Goal: Information Seeking & Learning: Learn about a topic

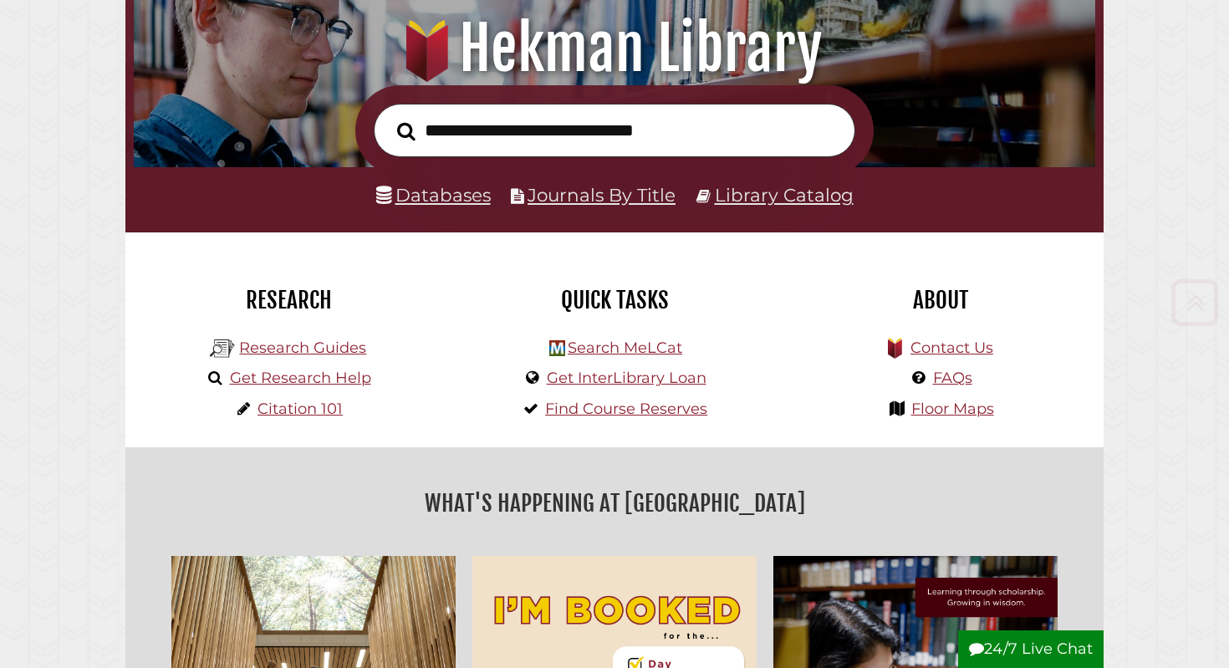
scroll to position [206, 0]
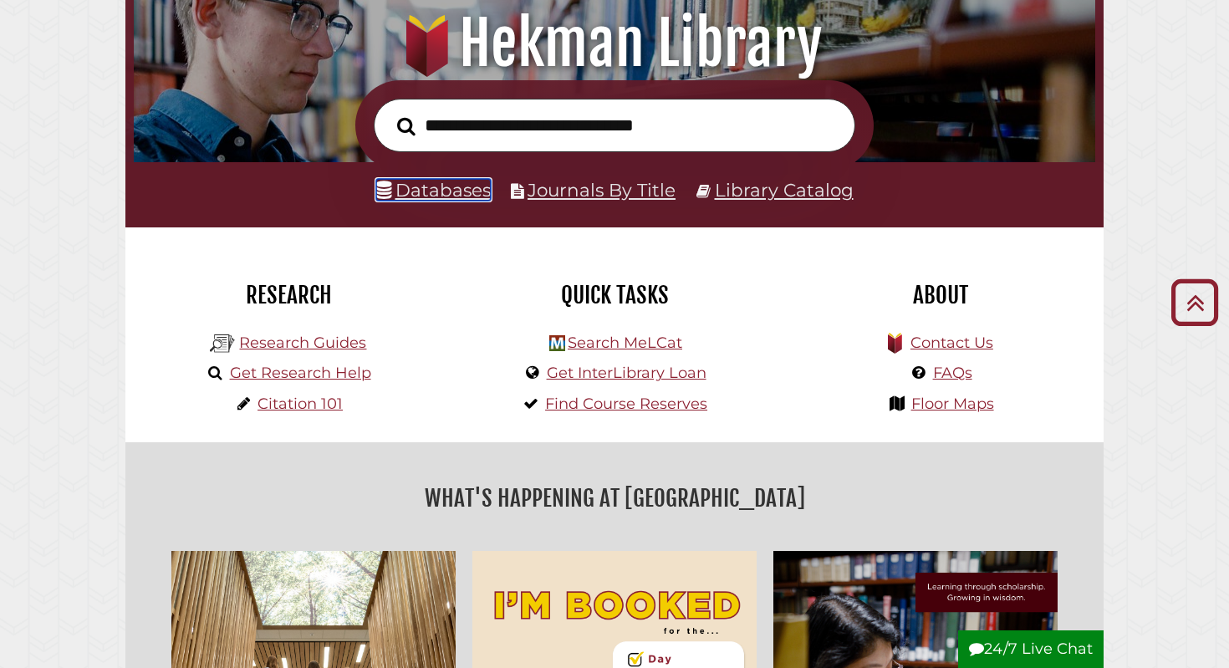
click at [459, 184] on link "Databases" at bounding box center [433, 190] width 115 height 22
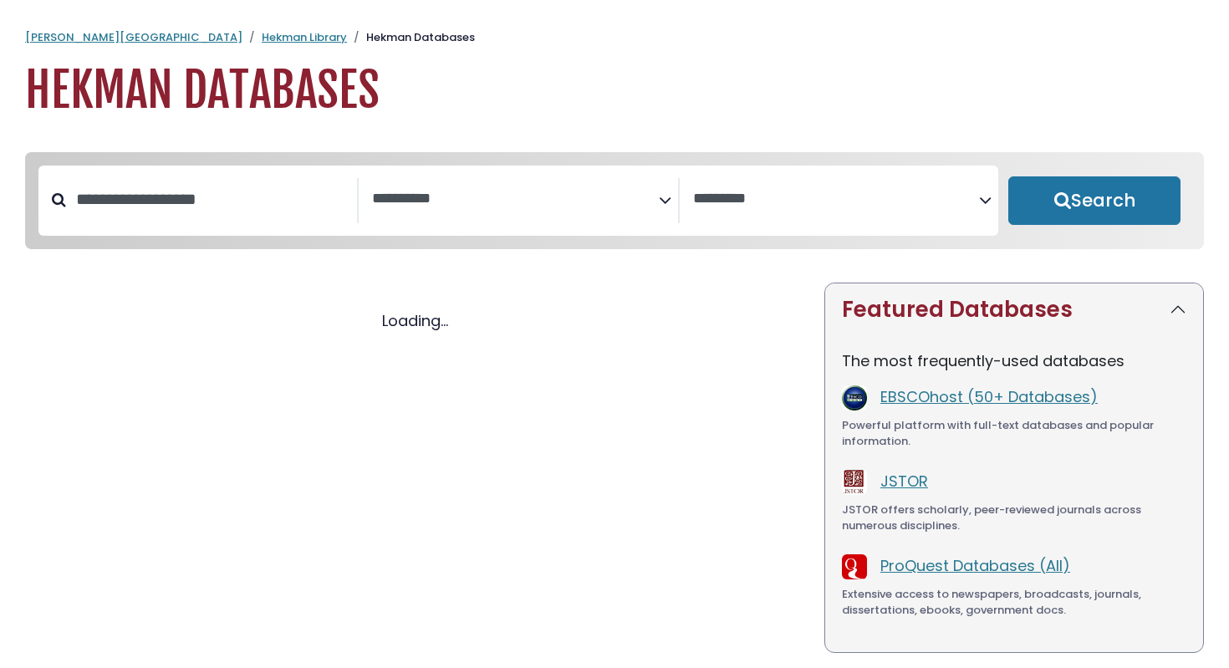
select select "Database Subject Filter"
select select "Database Vendors Filter"
select select "Database Subject Filter"
select select "Database Vendors Filter"
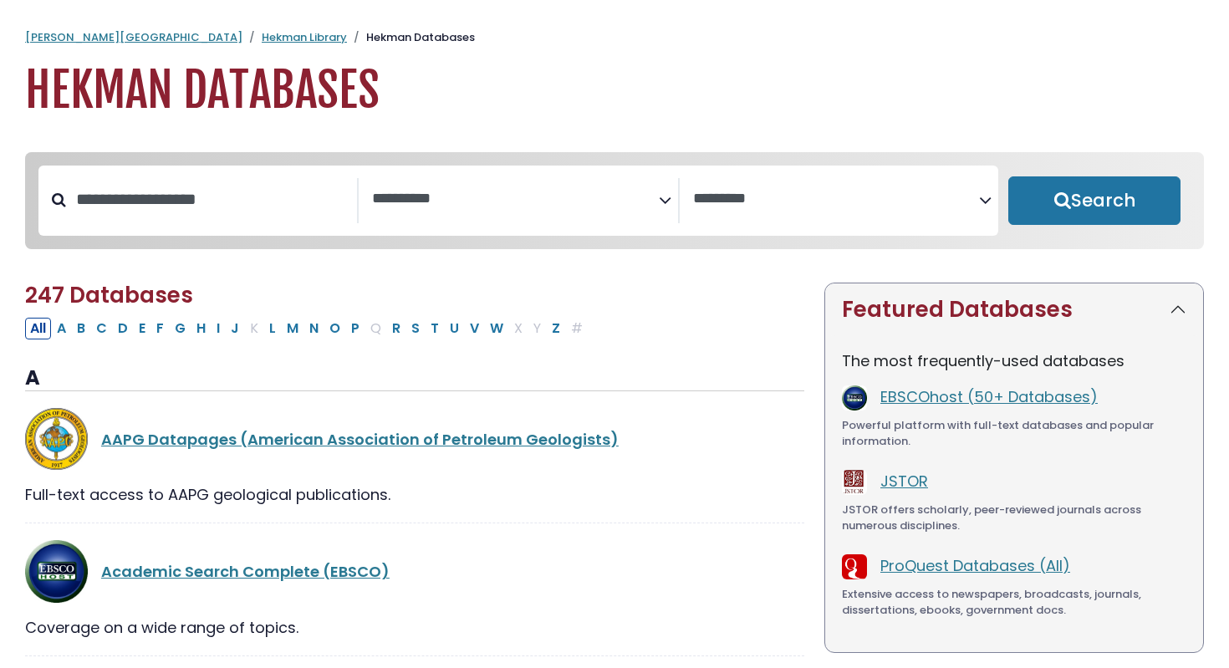
click at [498, 202] on textarea "Search" at bounding box center [515, 200] width 286 height 18
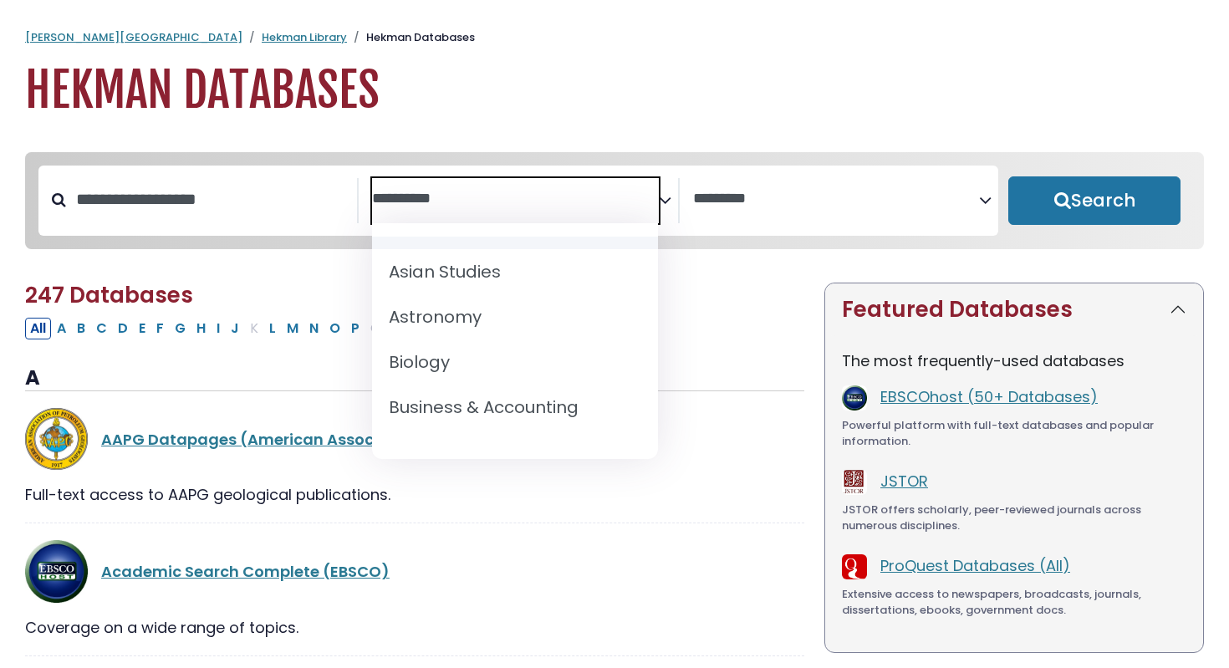
scroll to position [168, 0]
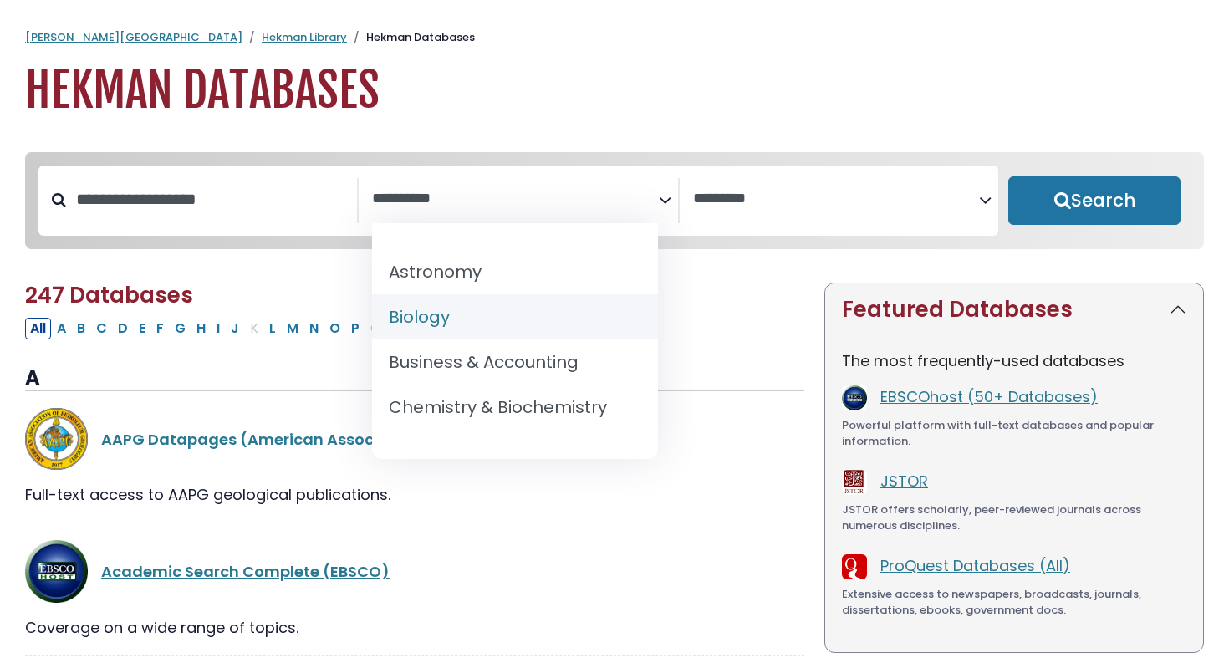
select select "*****"
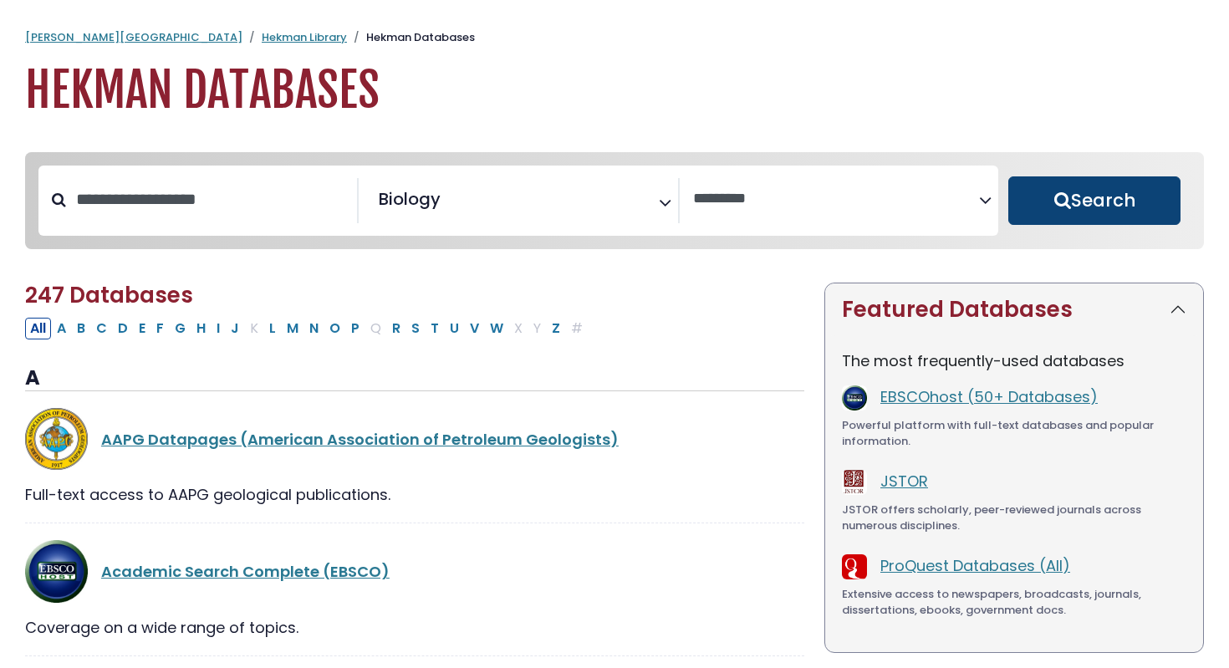
click at [1071, 213] on button "Search" at bounding box center [1094, 200] width 172 height 48
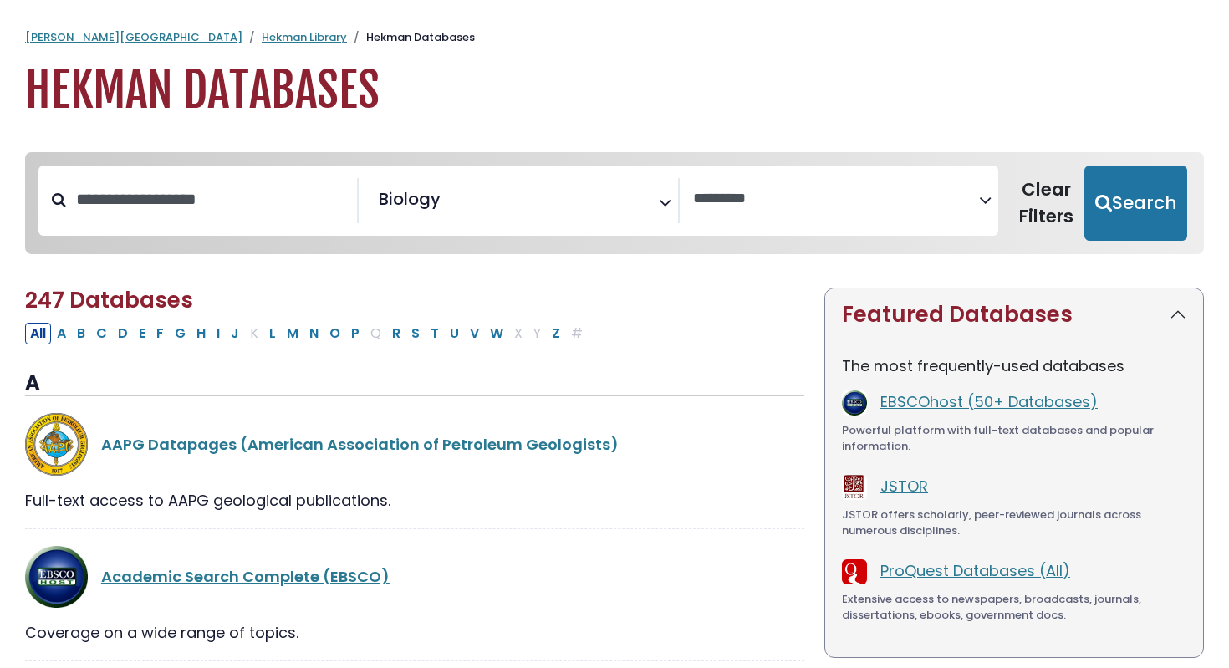
select select "Database Vendors Filter"
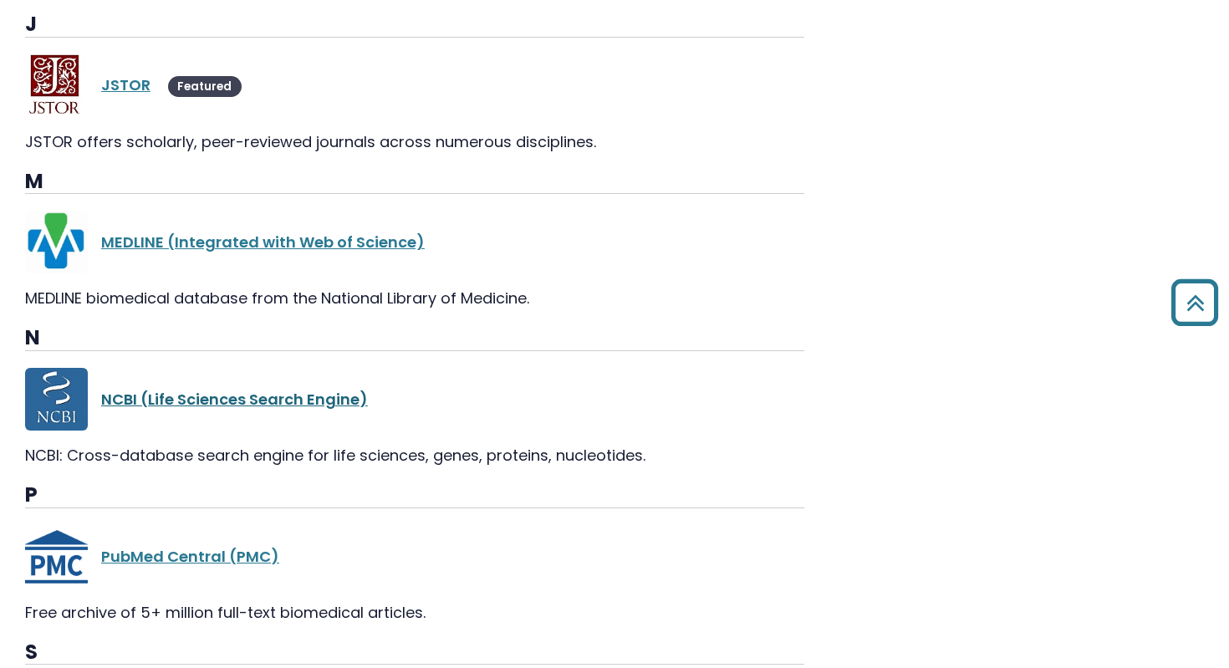
scroll to position [1963, 0]
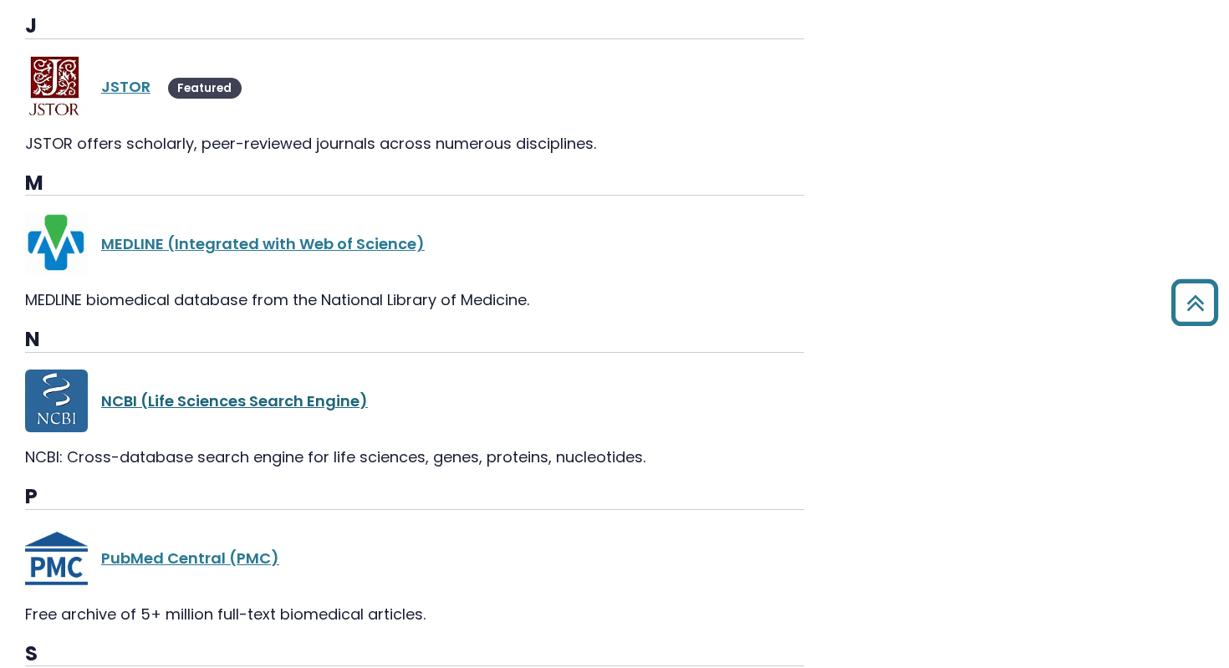
click at [216, 391] on link "NCBI (Life Sciences Search Engine)" at bounding box center [234, 401] width 267 height 21
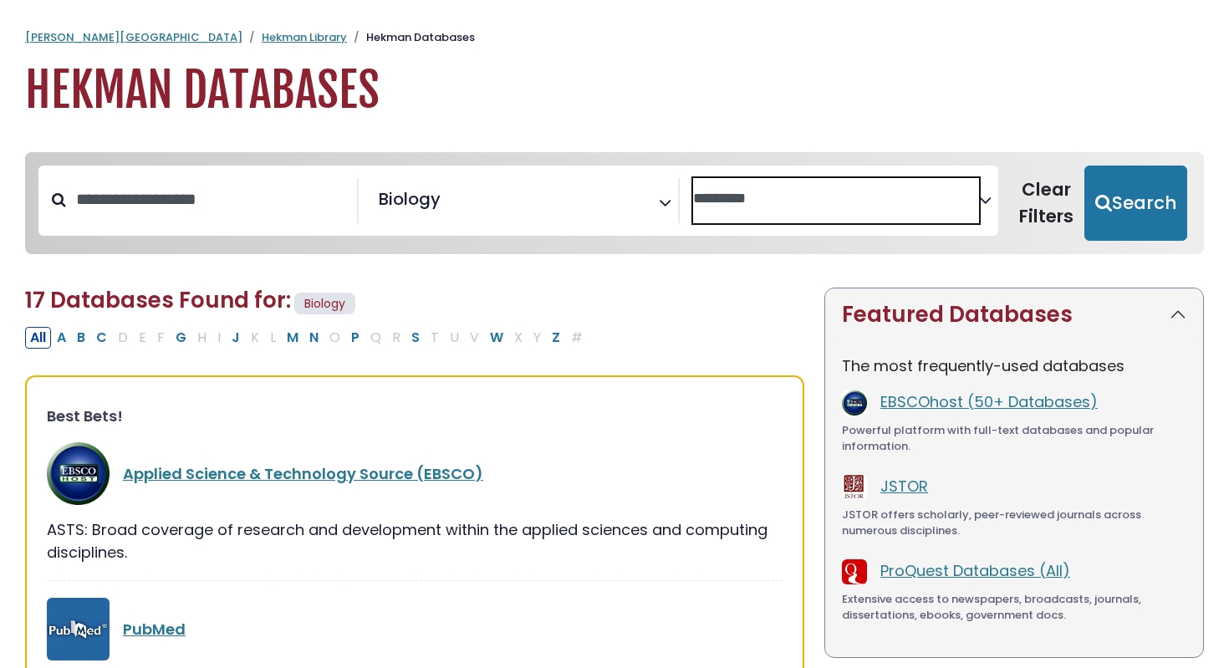
click at [709, 201] on textarea "Search" at bounding box center [836, 200] width 286 height 18
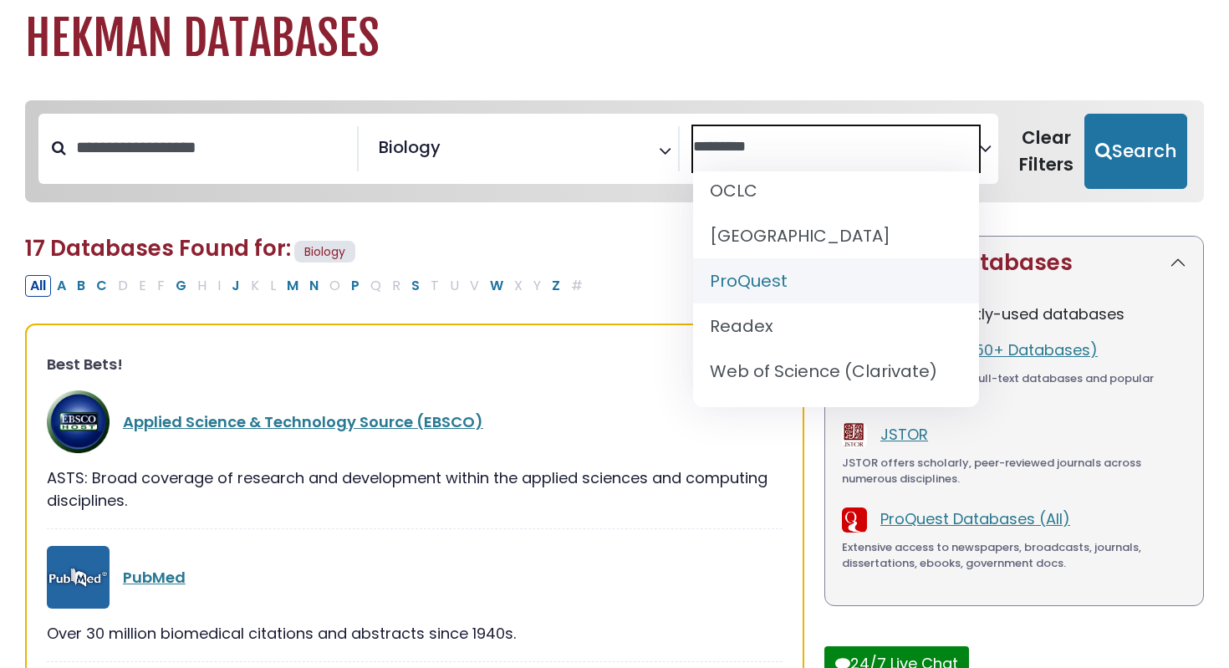
scroll to position [71, 0]
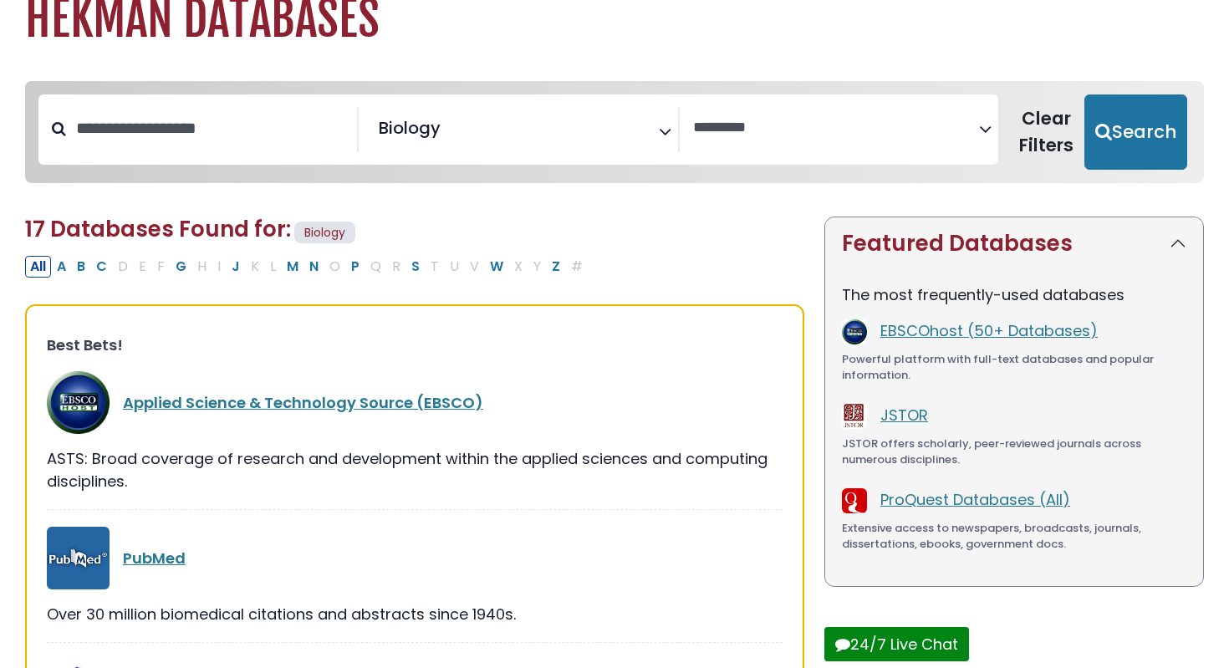
click at [657, 304] on div "Best Bets! Applied Science & Technology Source (EBSCO) ASTS: Broad coverage of …" at bounding box center [414, 621] width 779 height 635
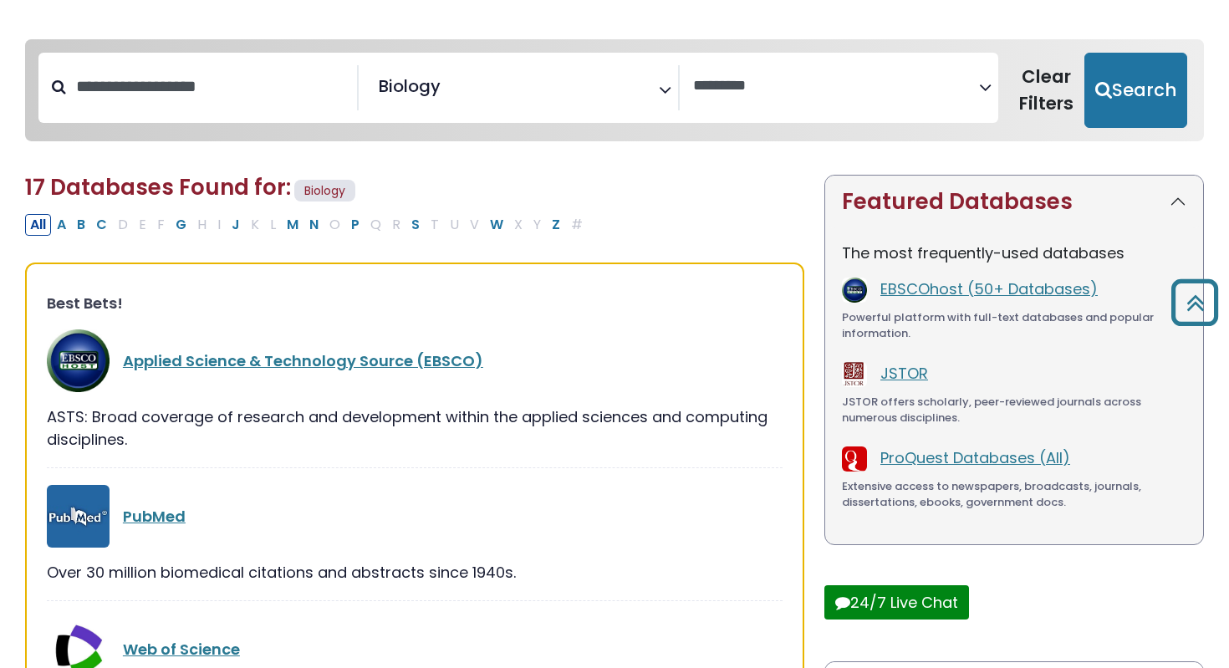
scroll to position [0, 0]
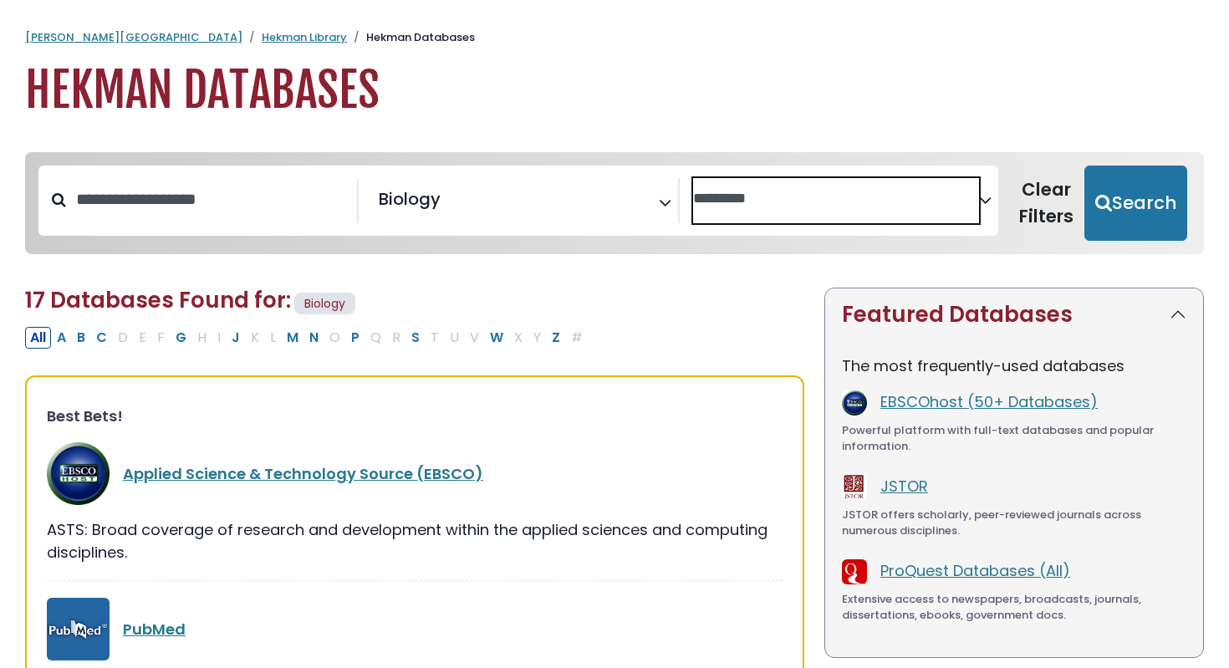
click at [851, 222] on span "Search filters" at bounding box center [836, 200] width 286 height 45
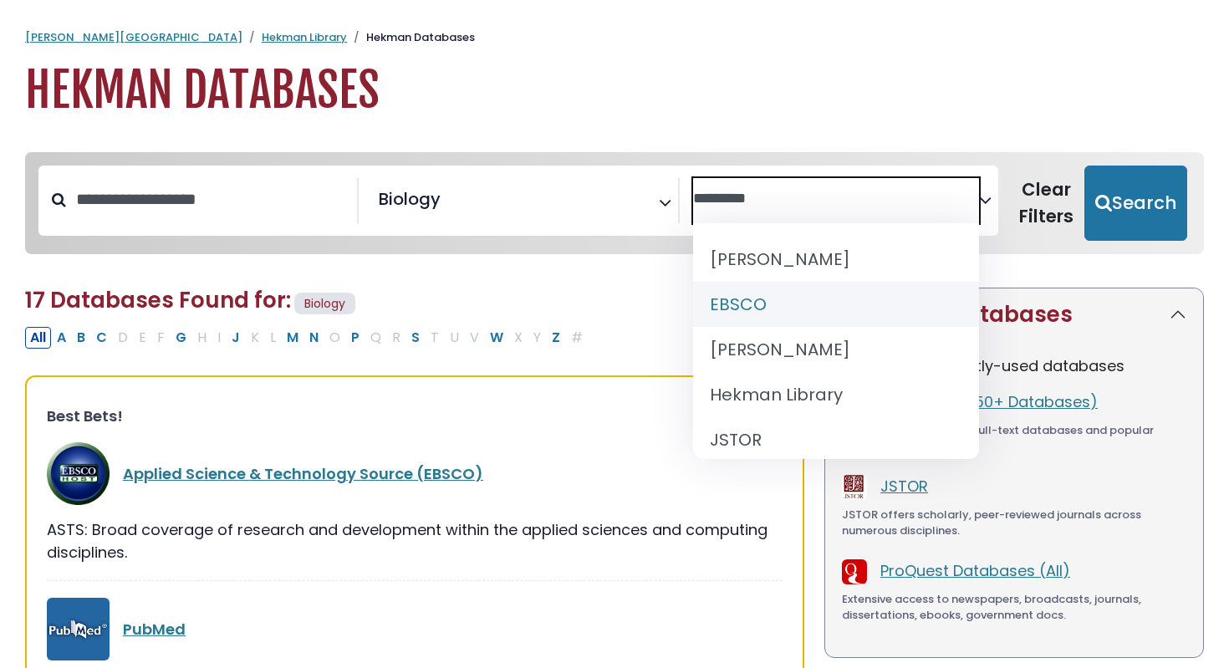
select select "*****"
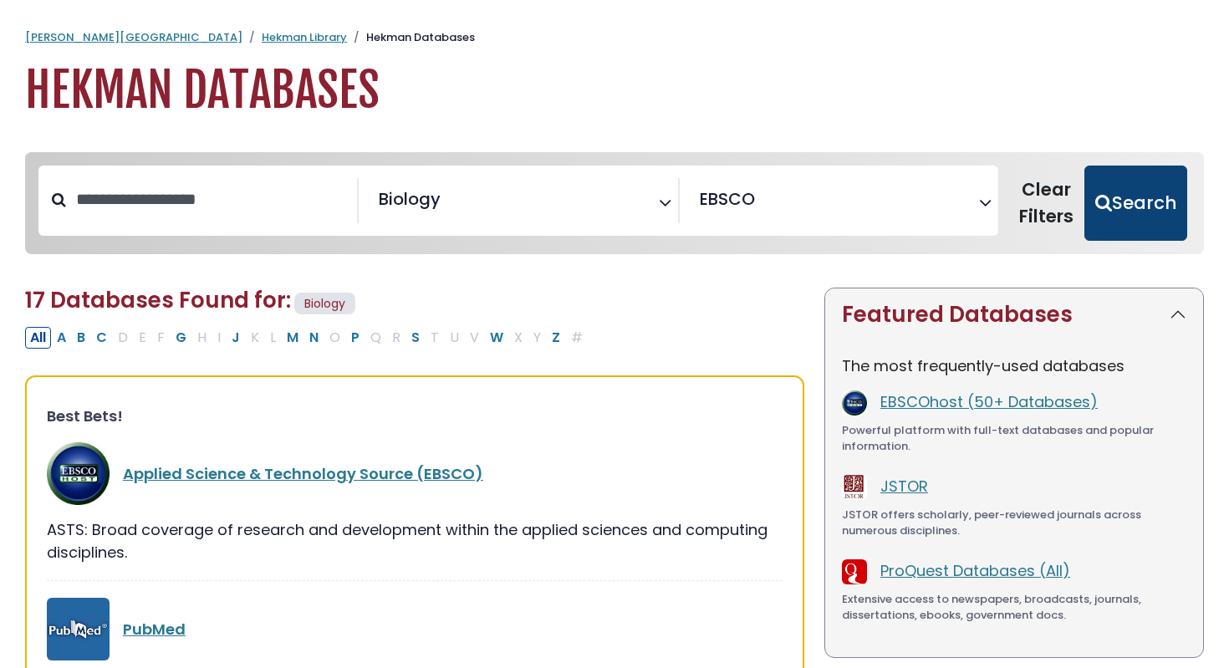
click at [1111, 199] on button "Search" at bounding box center [1136, 203] width 103 height 75
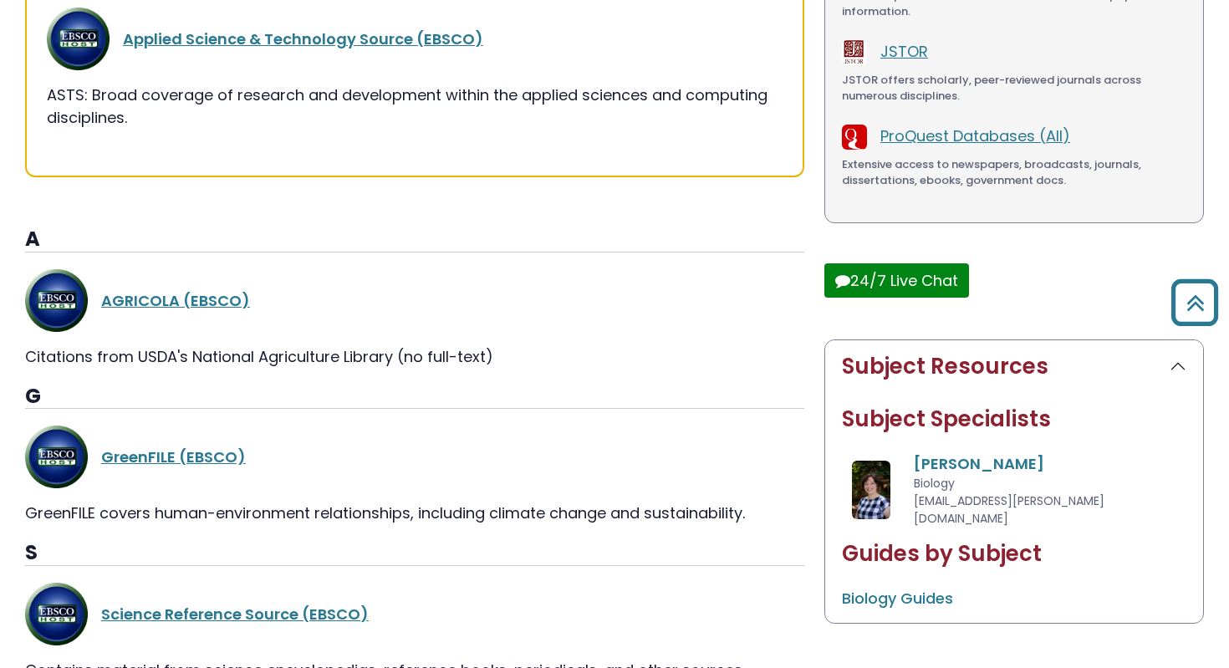
scroll to position [411, 0]
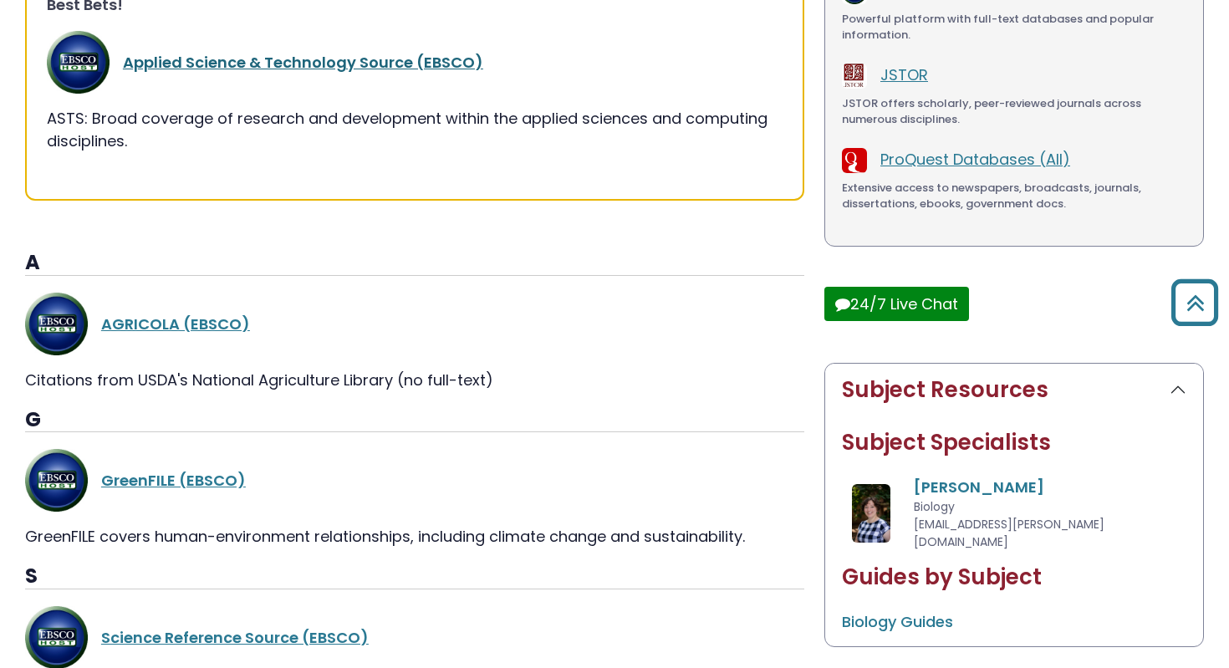
click at [334, 67] on link "Applied Science & Technology Source (EBSCO)" at bounding box center [303, 62] width 360 height 21
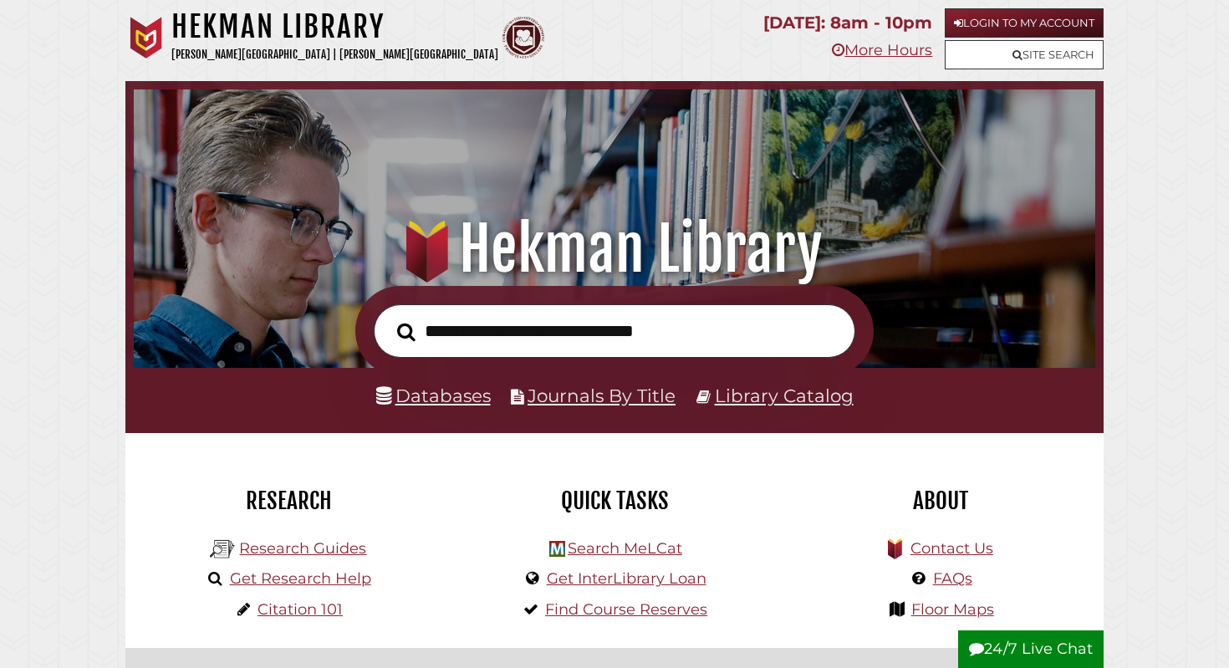
scroll to position [318, 953]
click at [411, 406] on link "Databases" at bounding box center [433, 396] width 115 height 22
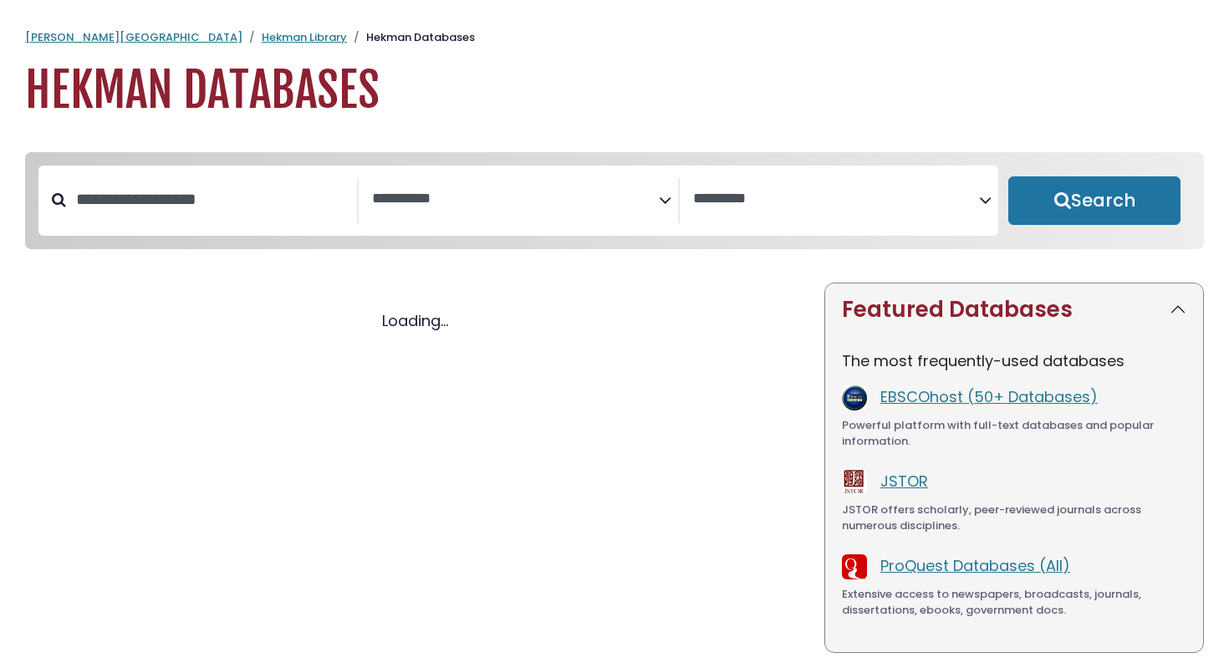
select select "Database Subject Filter"
select select "Database Vendors Filter"
select select "Database Subject Filter"
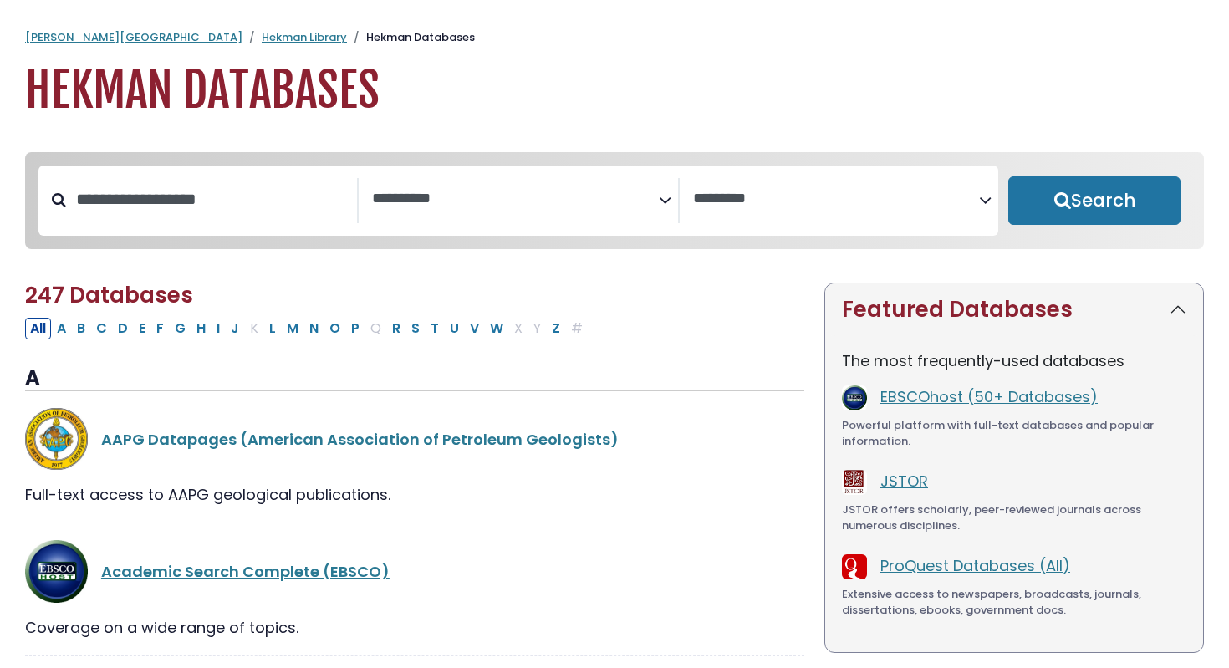
click at [795, 198] on textarea "Search" at bounding box center [836, 200] width 286 height 18
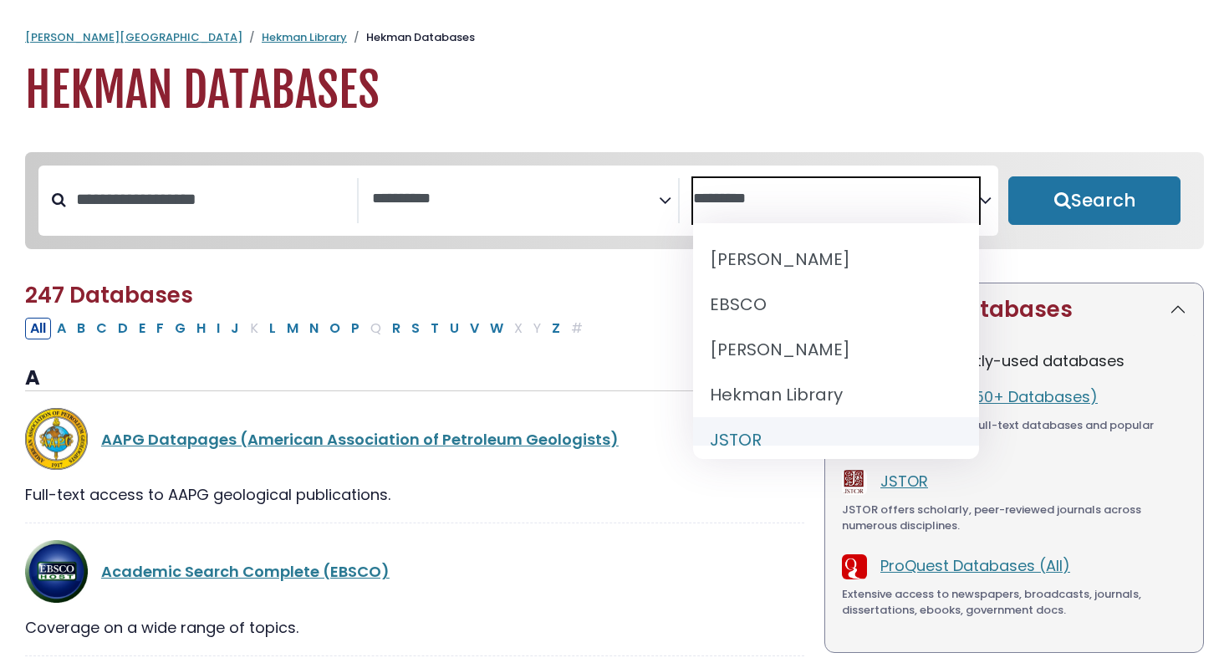
select select "******"
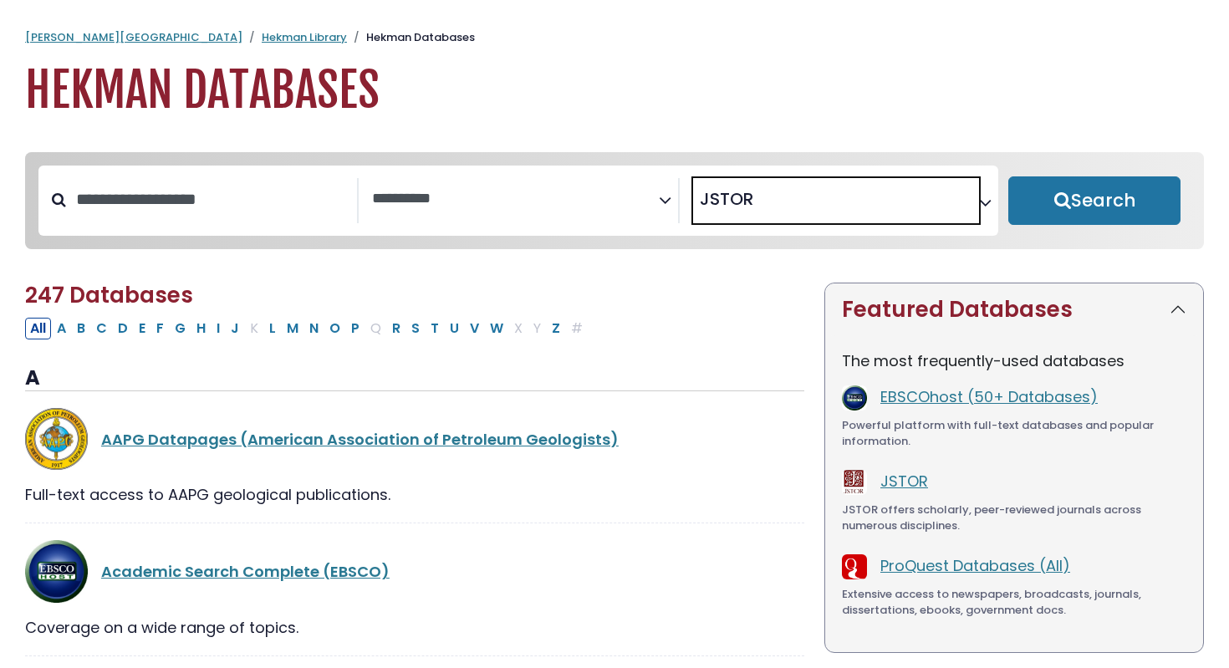
scroll to position [84, 0]
click at [609, 191] on textarea "Search" at bounding box center [515, 200] width 286 height 18
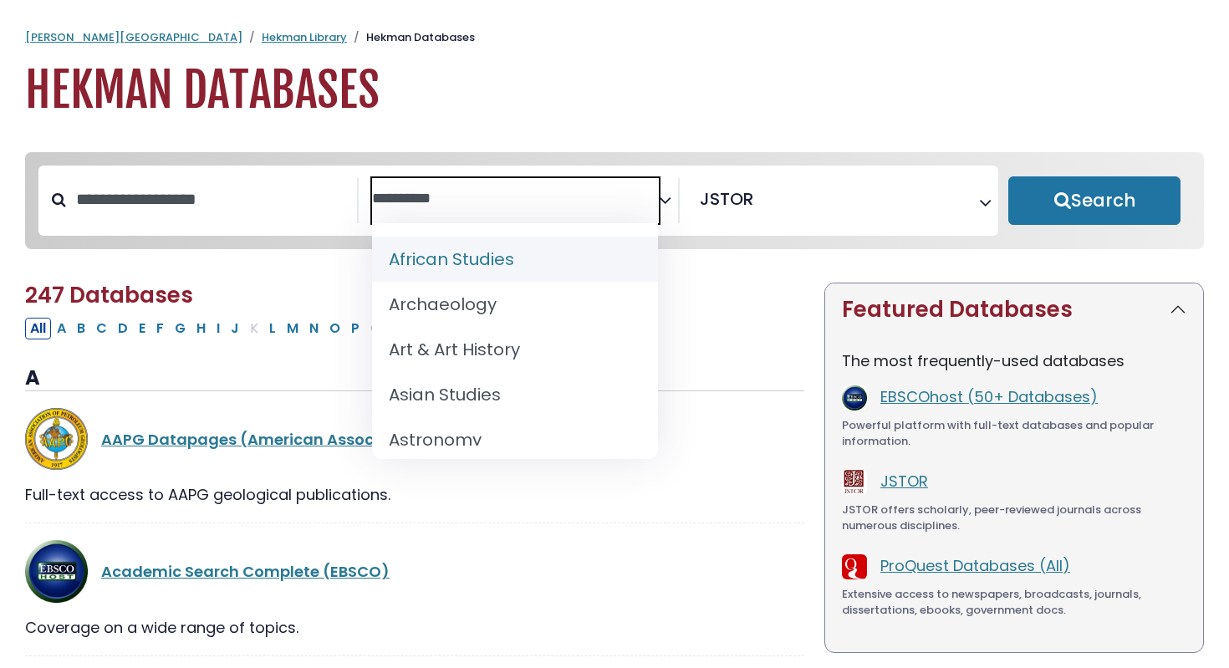
click at [607, 197] on textarea "Search" at bounding box center [515, 200] width 286 height 18
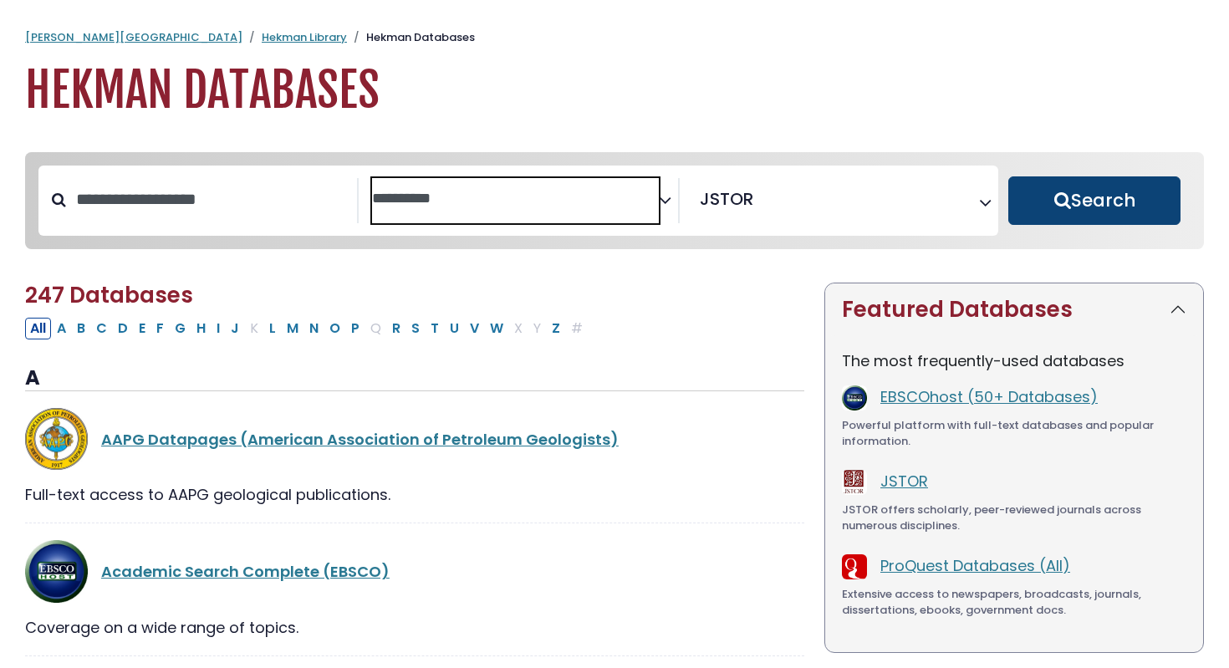
click at [1063, 208] on button "Search" at bounding box center [1094, 200] width 172 height 48
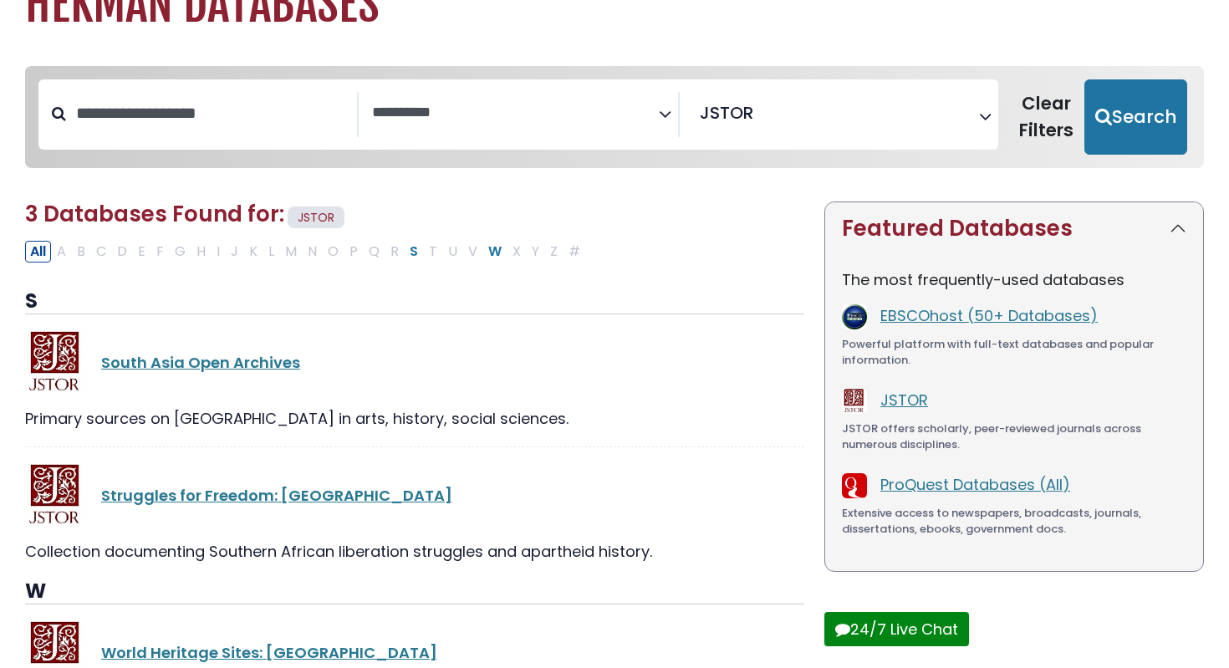
scroll to position [90, 0]
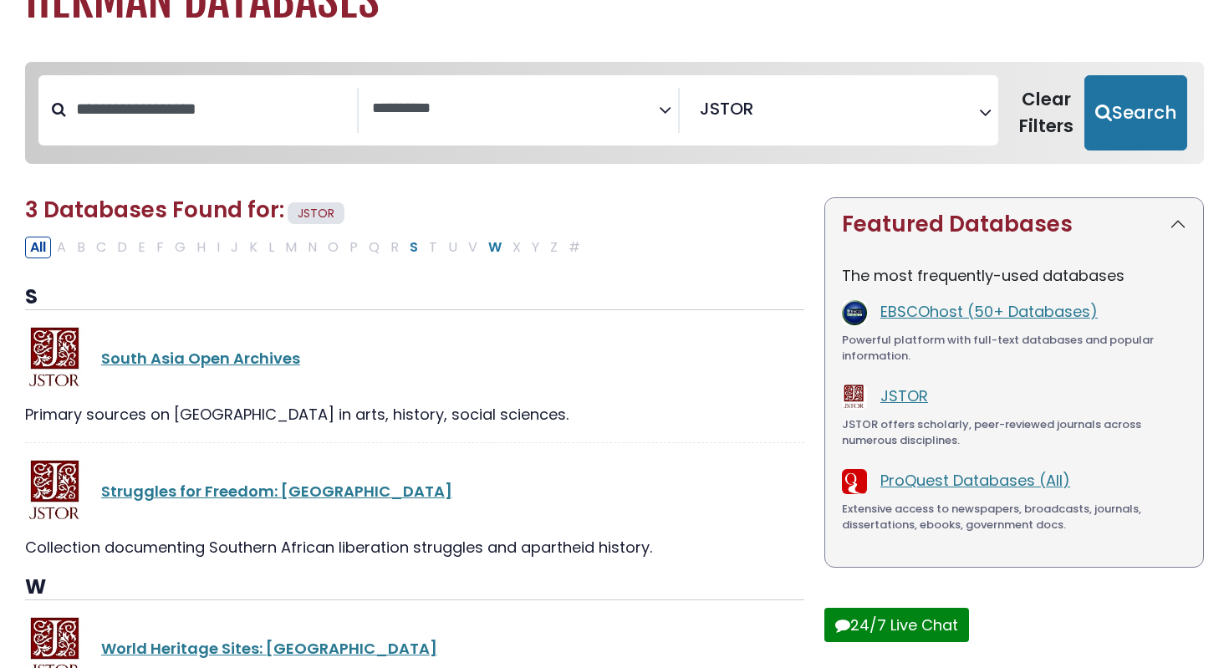
click at [521, 119] on span "Search filters" at bounding box center [515, 110] width 286 height 45
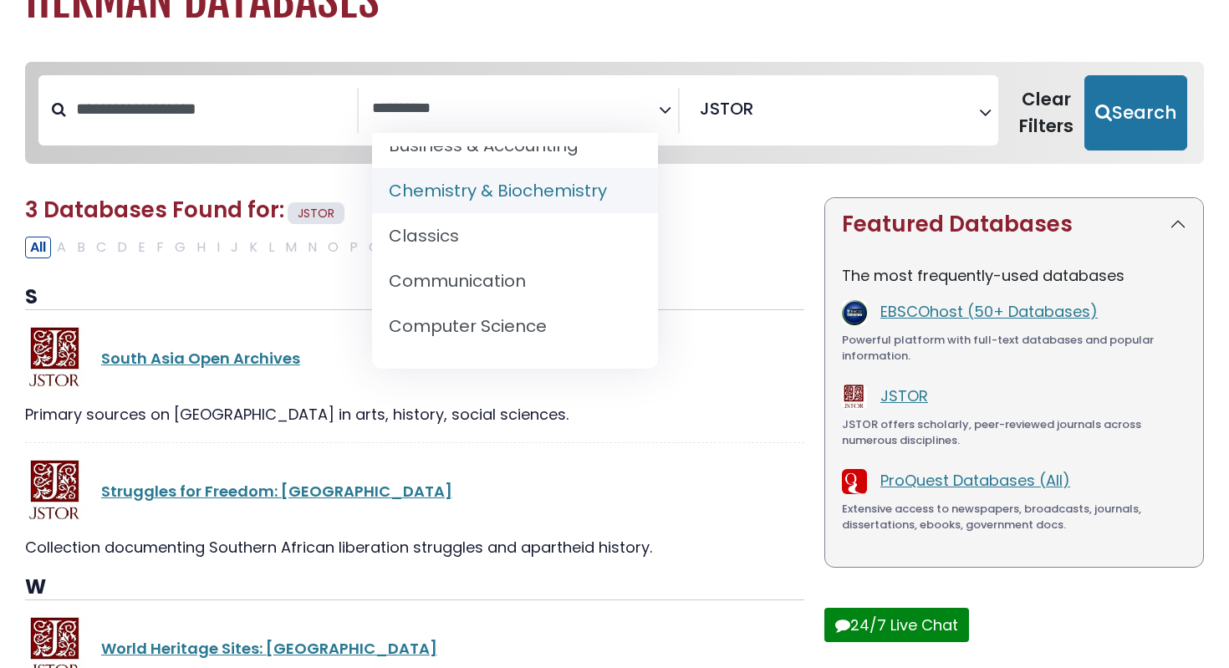
scroll to position [146, 0]
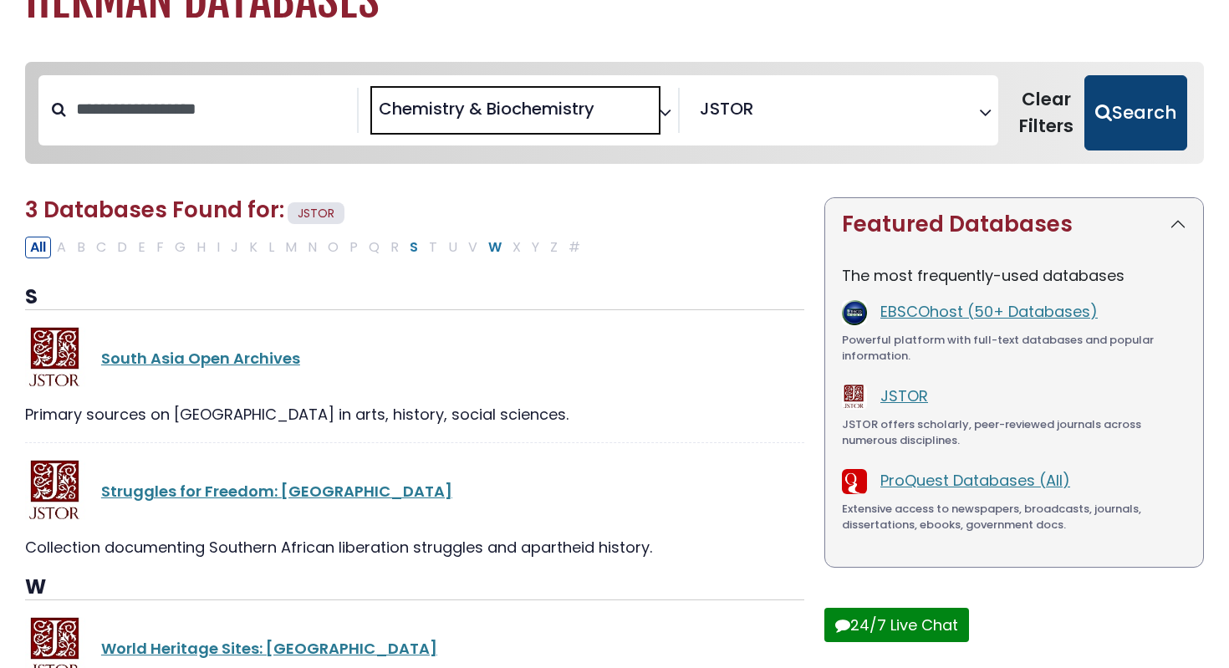
click at [1137, 99] on button "Search" at bounding box center [1136, 112] width 103 height 75
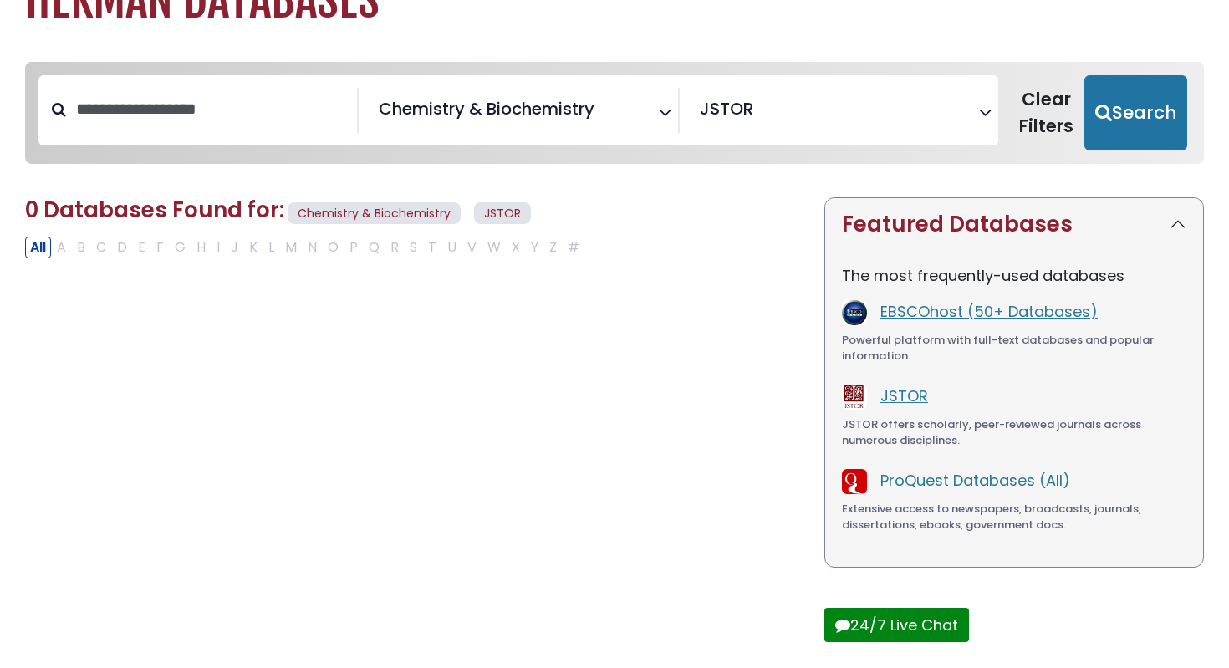
click at [492, 112] on span "Chemistry & Biochemistry" at bounding box center [487, 108] width 216 height 25
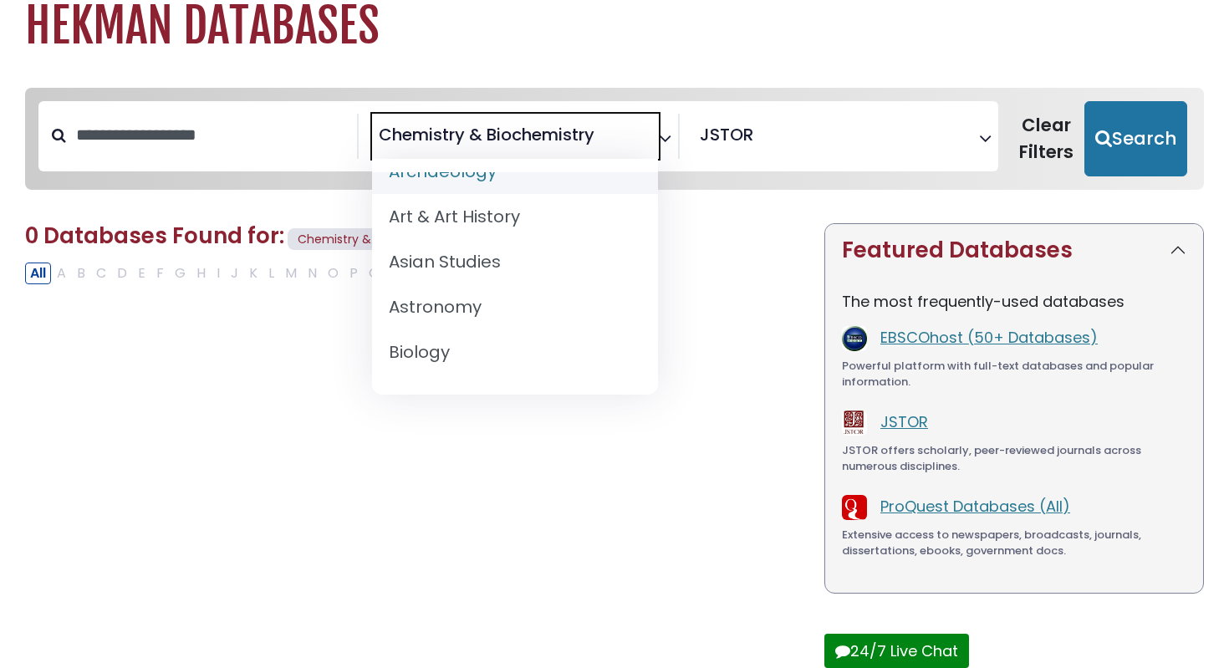
scroll to position [126, 0]
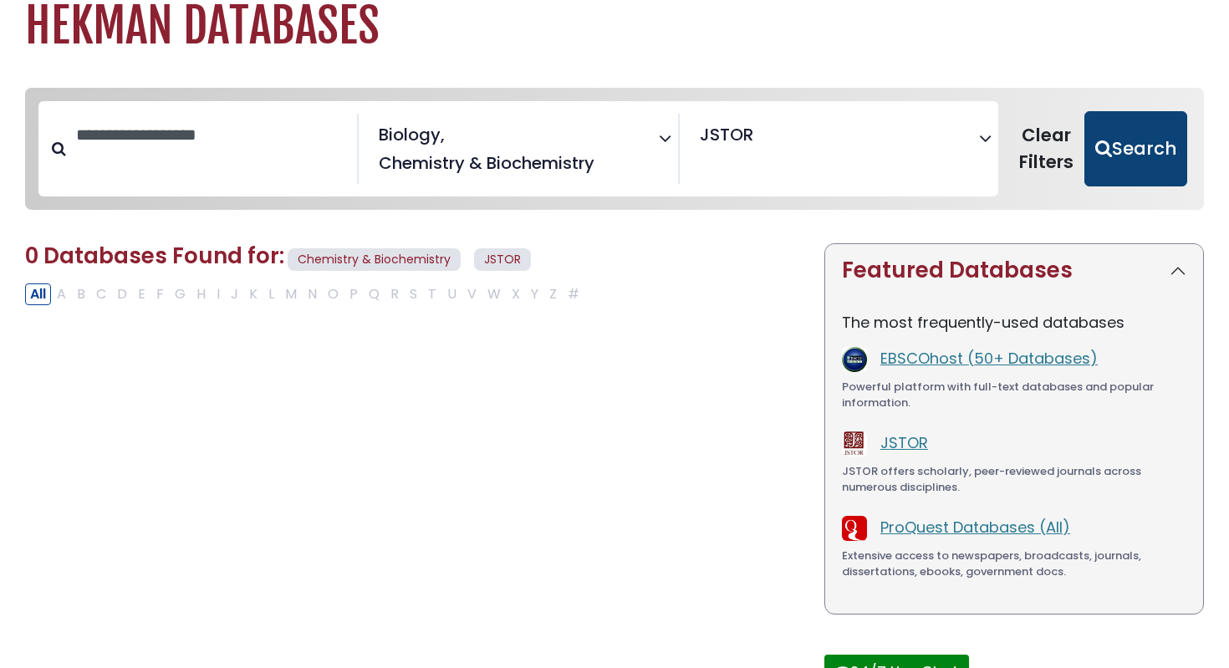
click at [1138, 139] on button "Search" at bounding box center [1136, 148] width 103 height 75
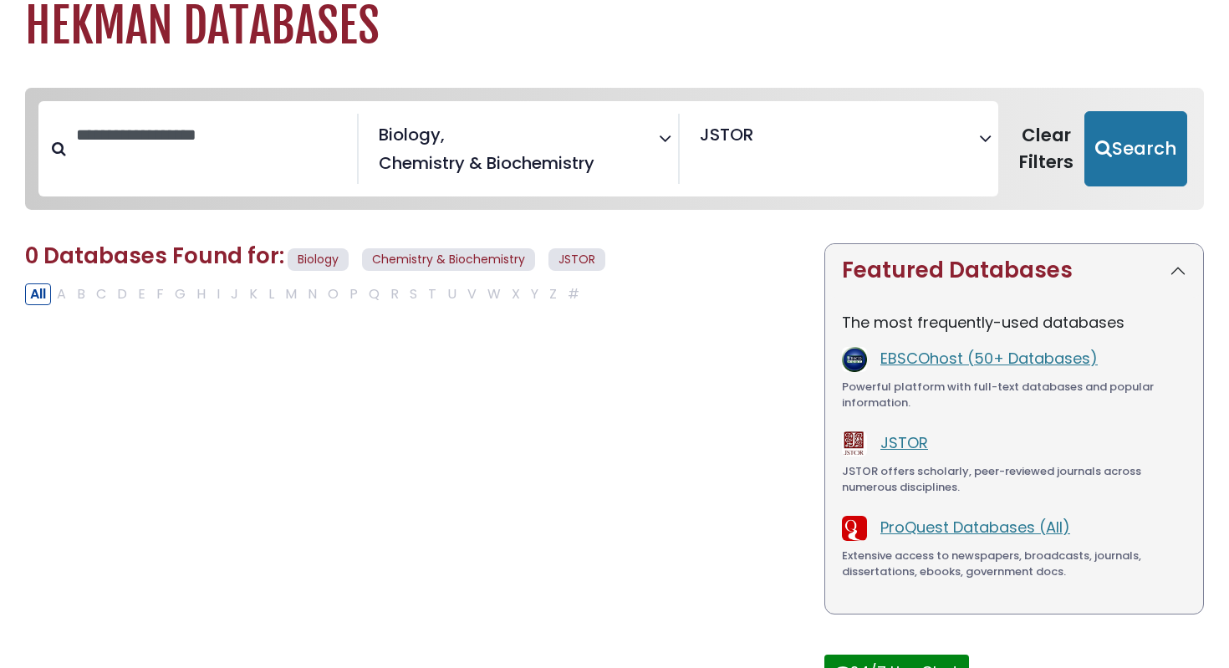
click at [540, 149] on span "× Biology × Chemistry & Biochemistry" at bounding box center [515, 149] width 286 height 71
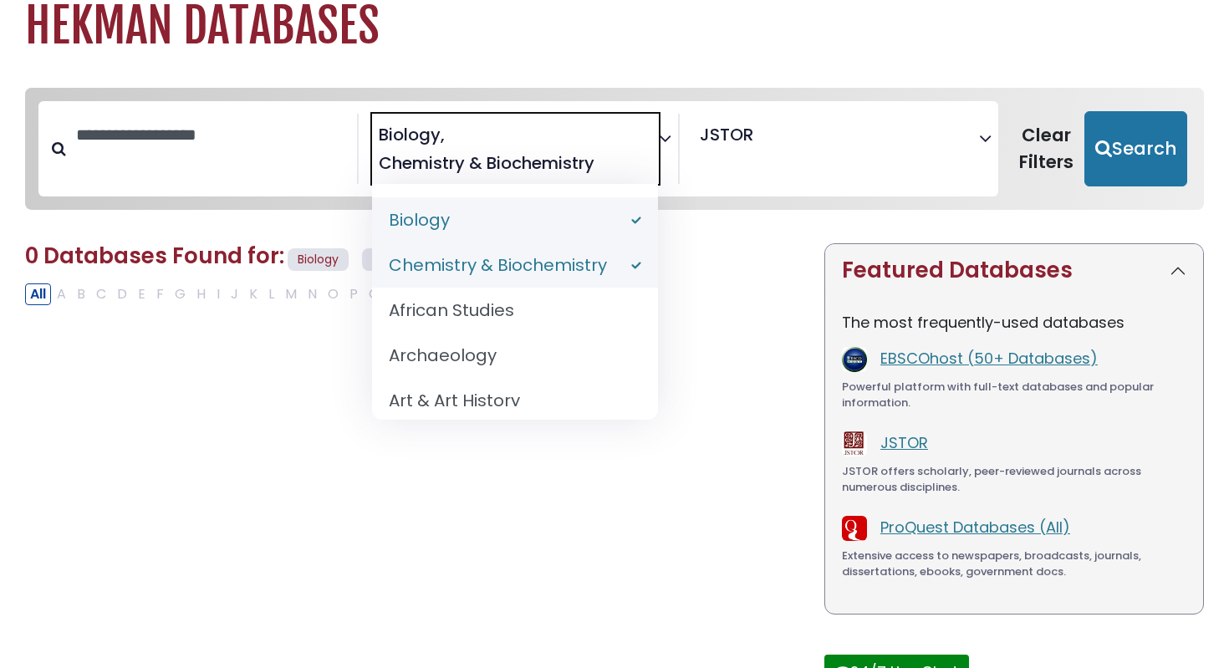
click at [535, 155] on span "Chemistry & Biochemistry" at bounding box center [487, 163] width 216 height 25
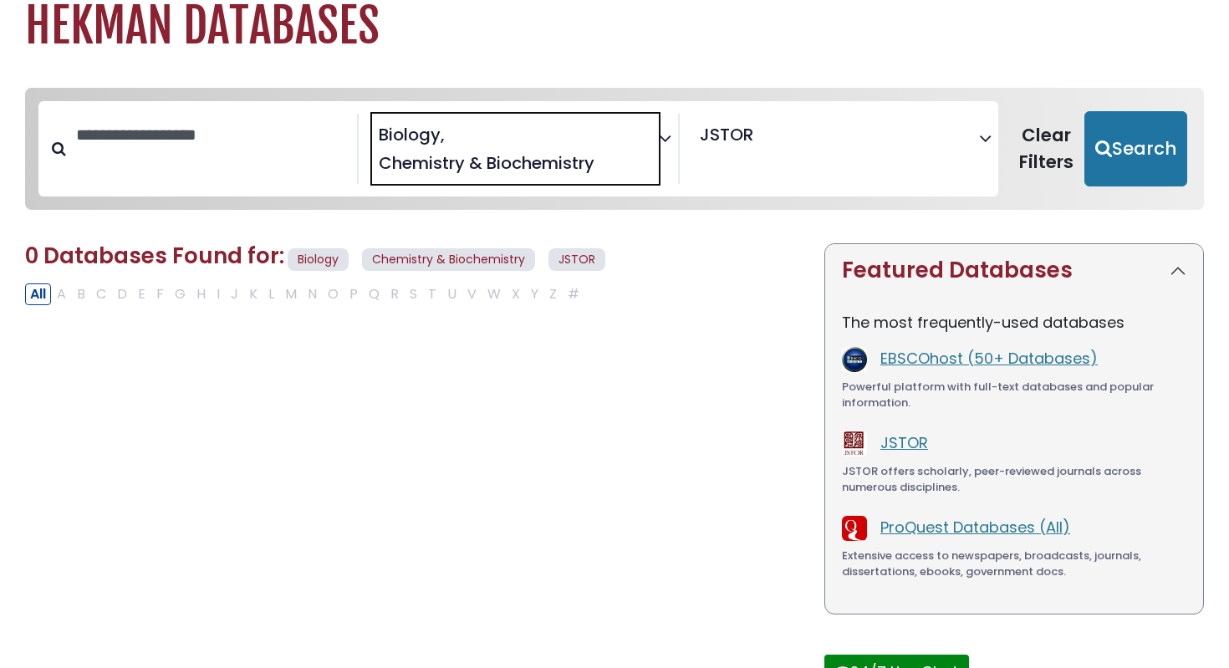
click at [535, 155] on span "Chemistry & Biochemistry" at bounding box center [487, 163] width 216 height 25
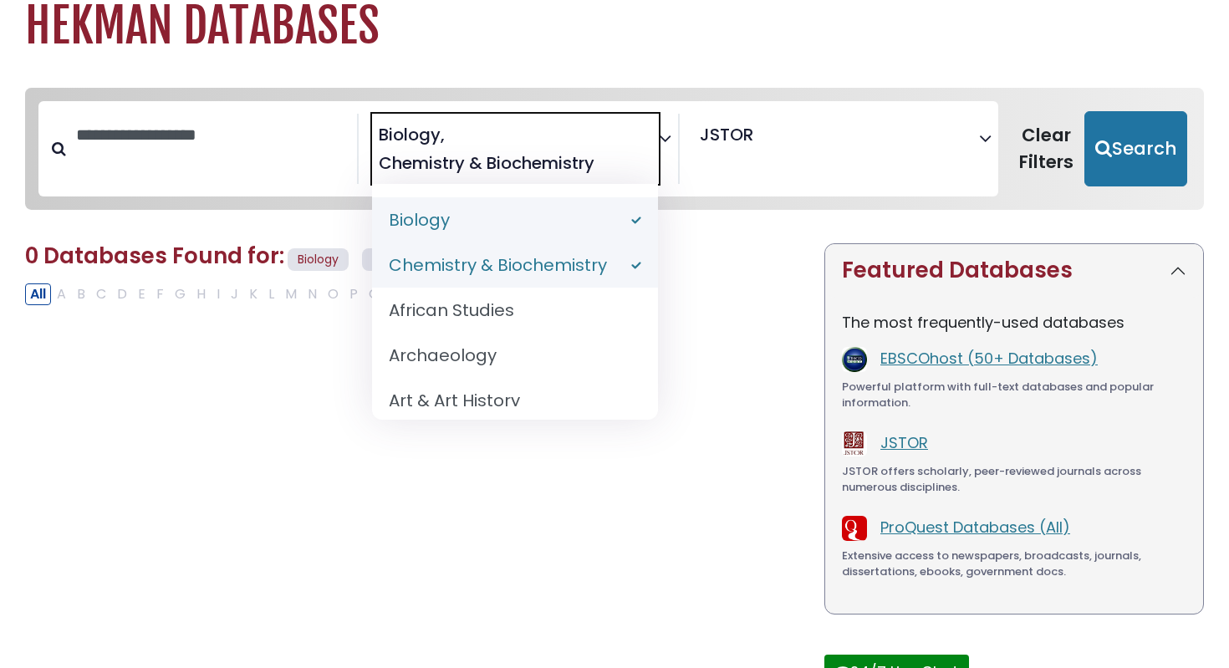
select select "*****"
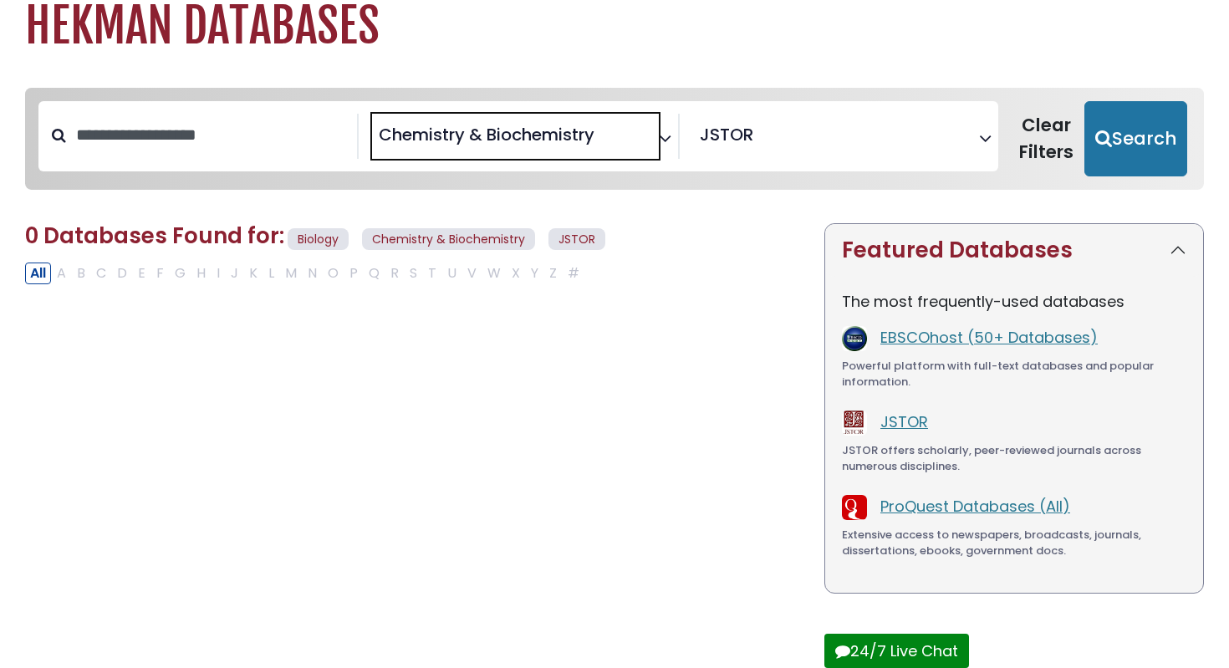
click at [591, 143] on span "Chemistry & Biochemistry" at bounding box center [487, 134] width 216 height 25
click at [595, 151] on span "Search filters" at bounding box center [515, 136] width 286 height 45
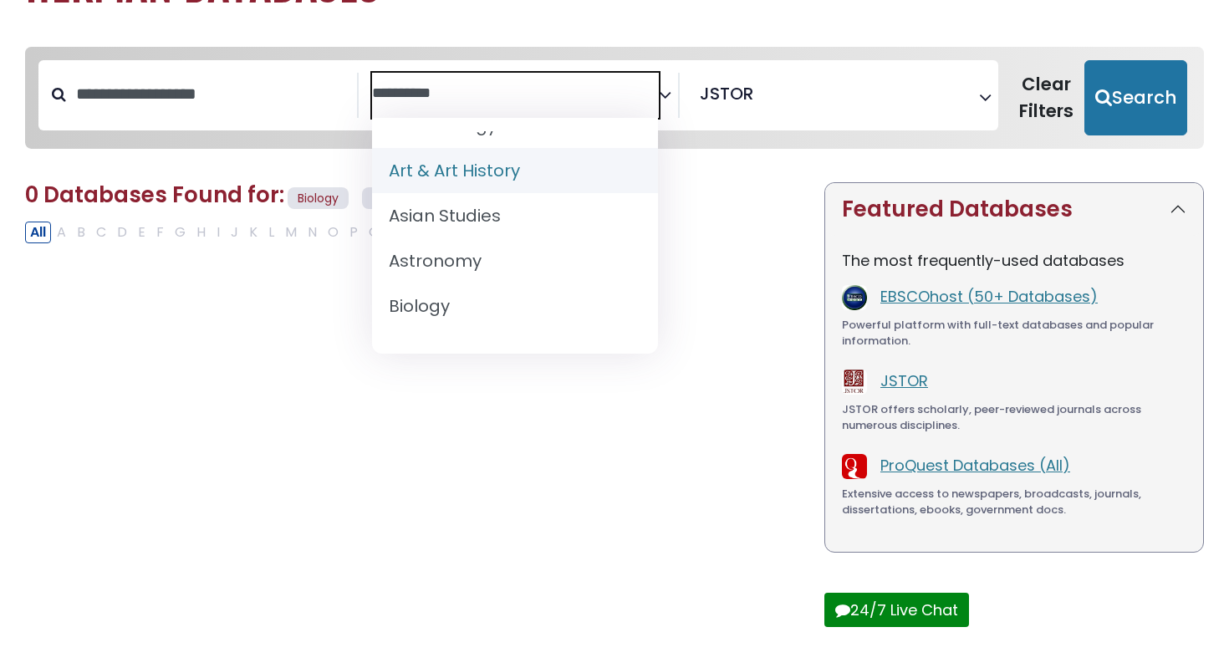
scroll to position [94, 0]
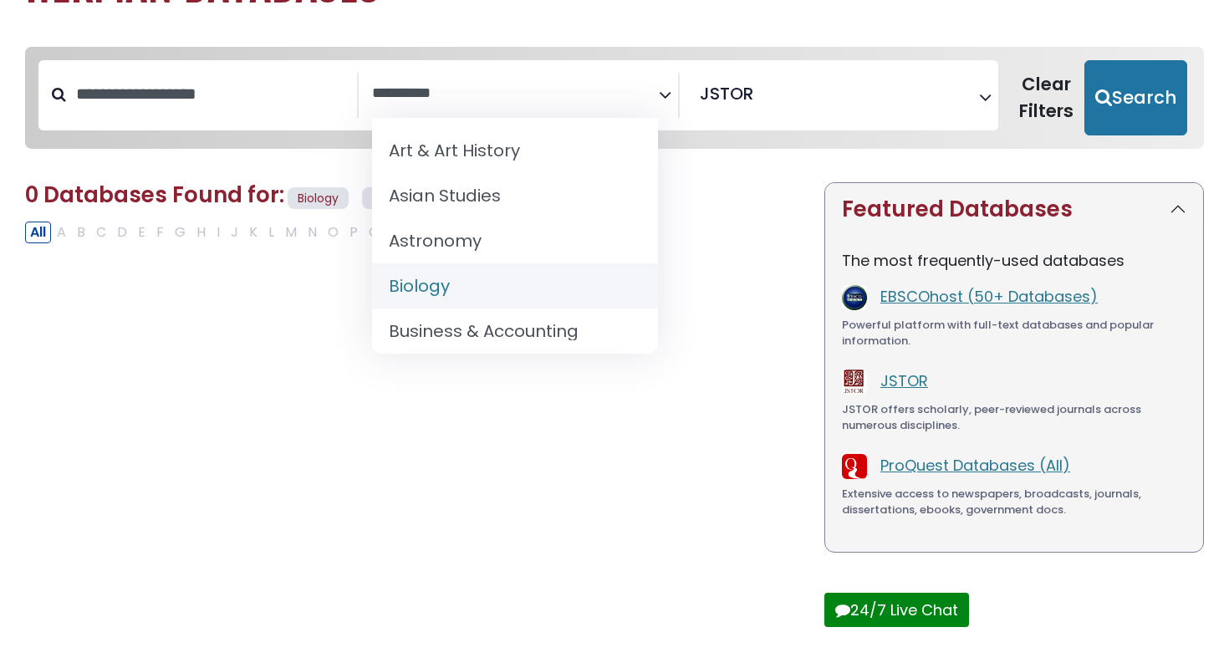
select select "*****"
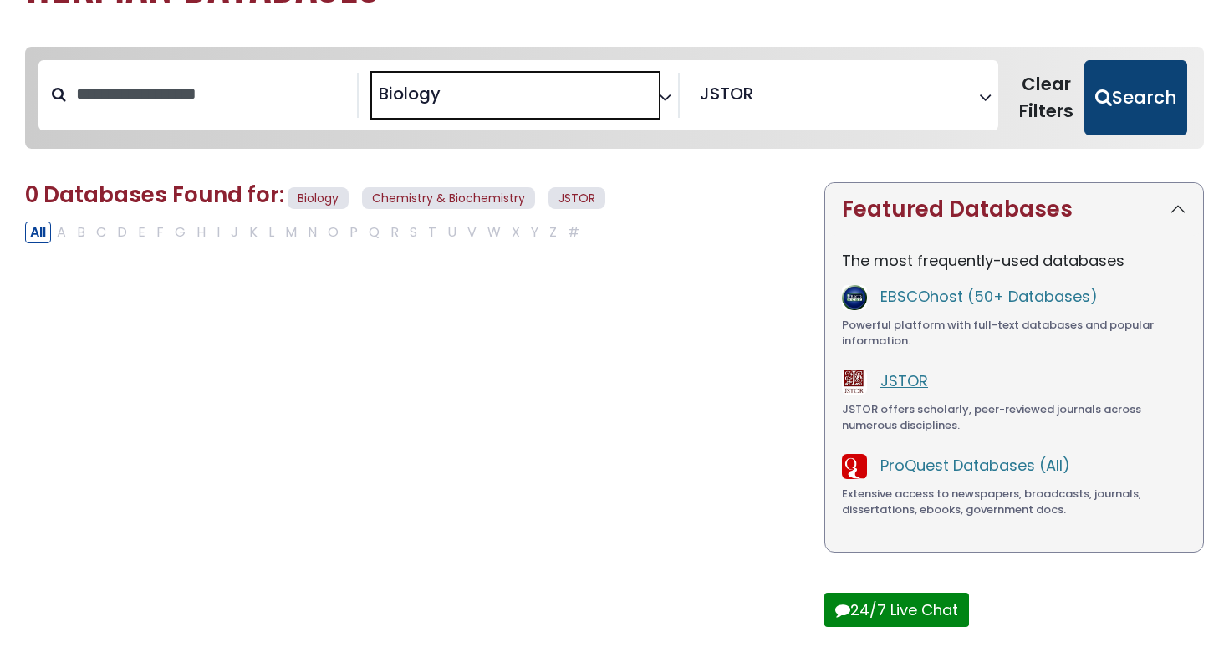
click at [1138, 94] on button "Search" at bounding box center [1136, 97] width 103 height 75
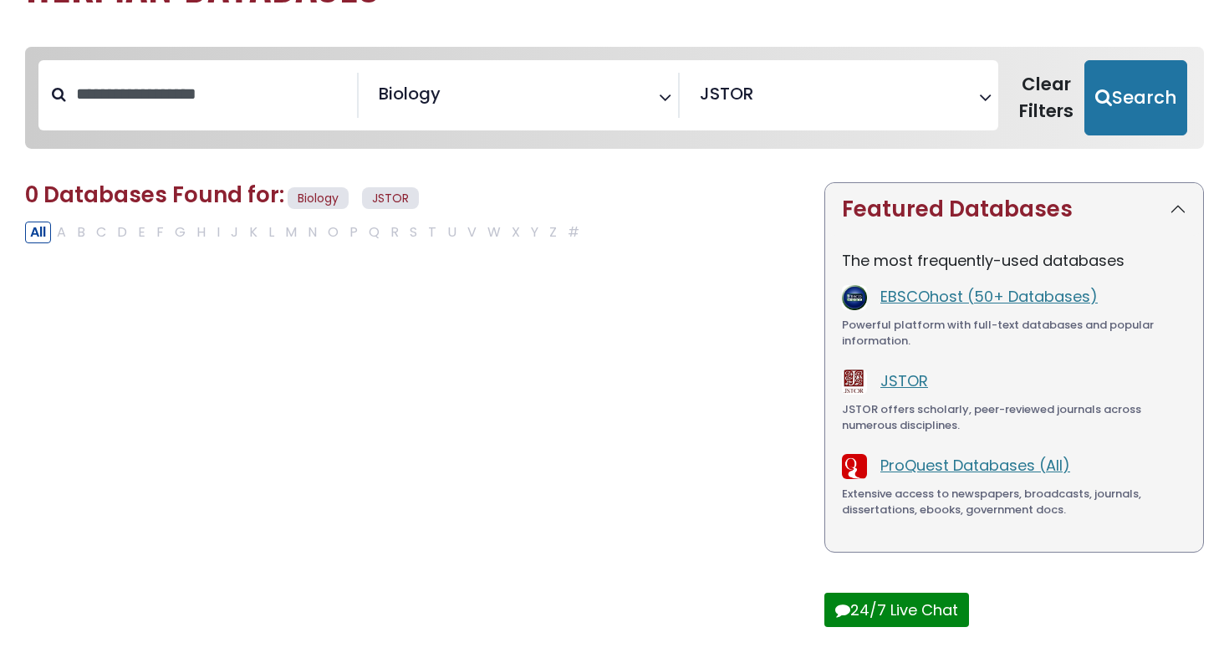
click at [586, 105] on span "× Biology" at bounding box center [515, 95] width 286 height 45
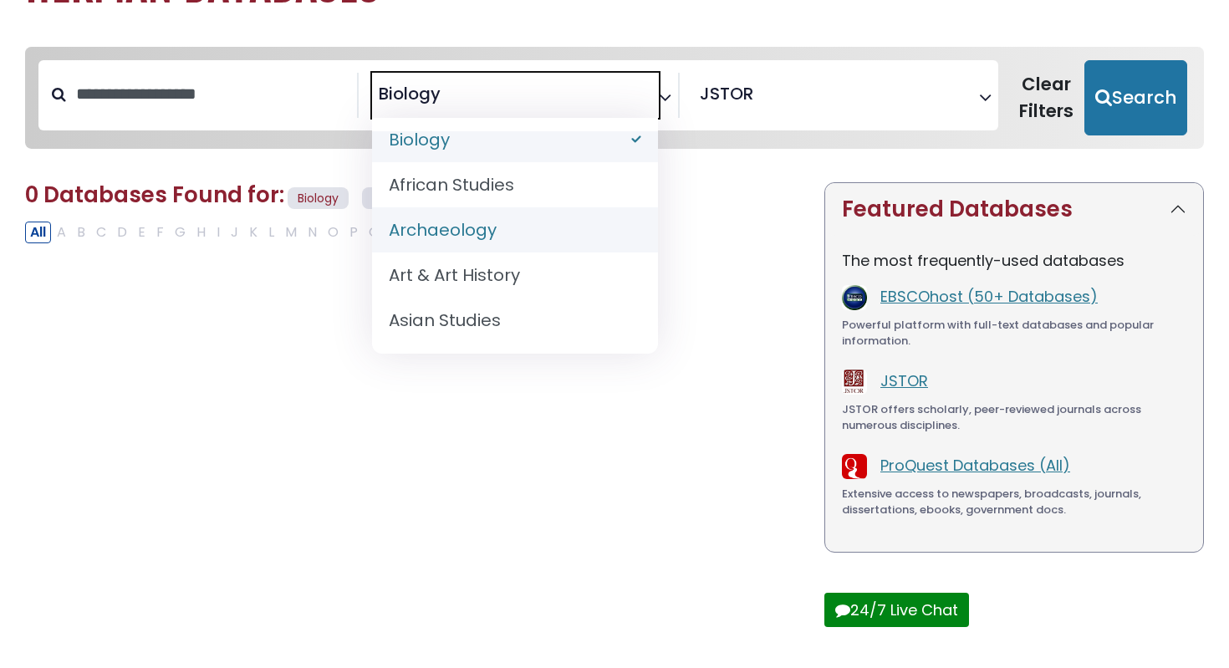
scroll to position [18, 0]
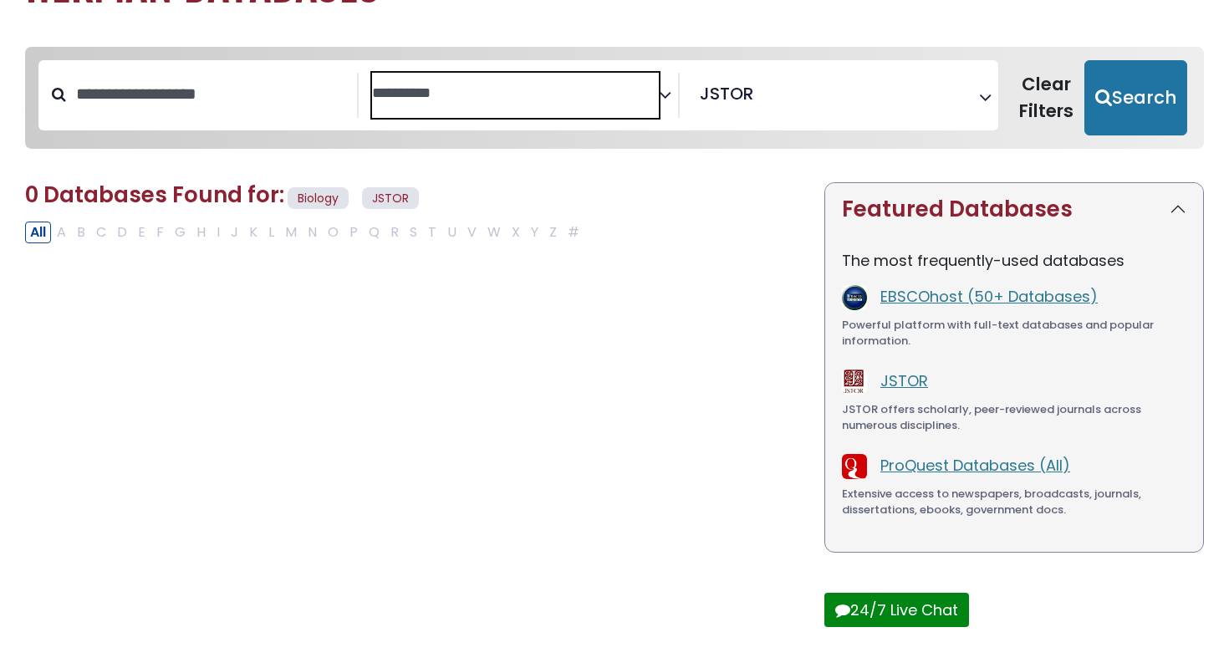
click at [538, 89] on textarea "Search" at bounding box center [515, 94] width 286 height 18
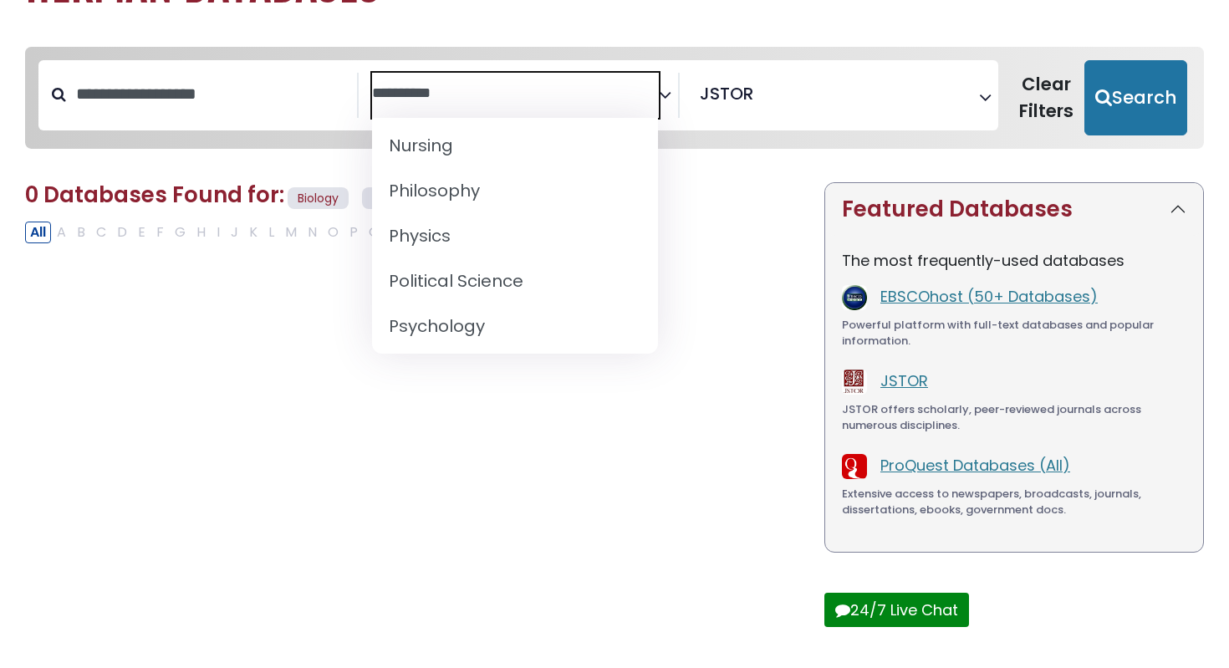
scroll to position [1355, 0]
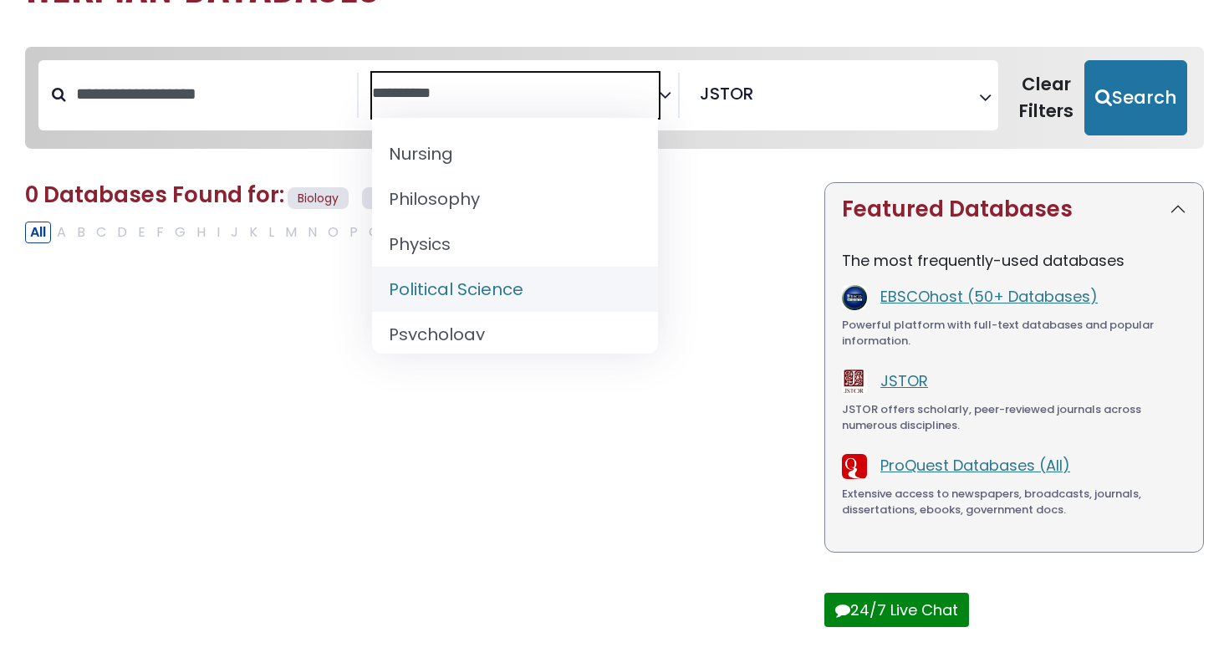
click at [827, 268] on div "The most frequently-used databases EBSCOhost (50+ Databases) Powerful platform …" at bounding box center [1014, 394] width 378 height 316
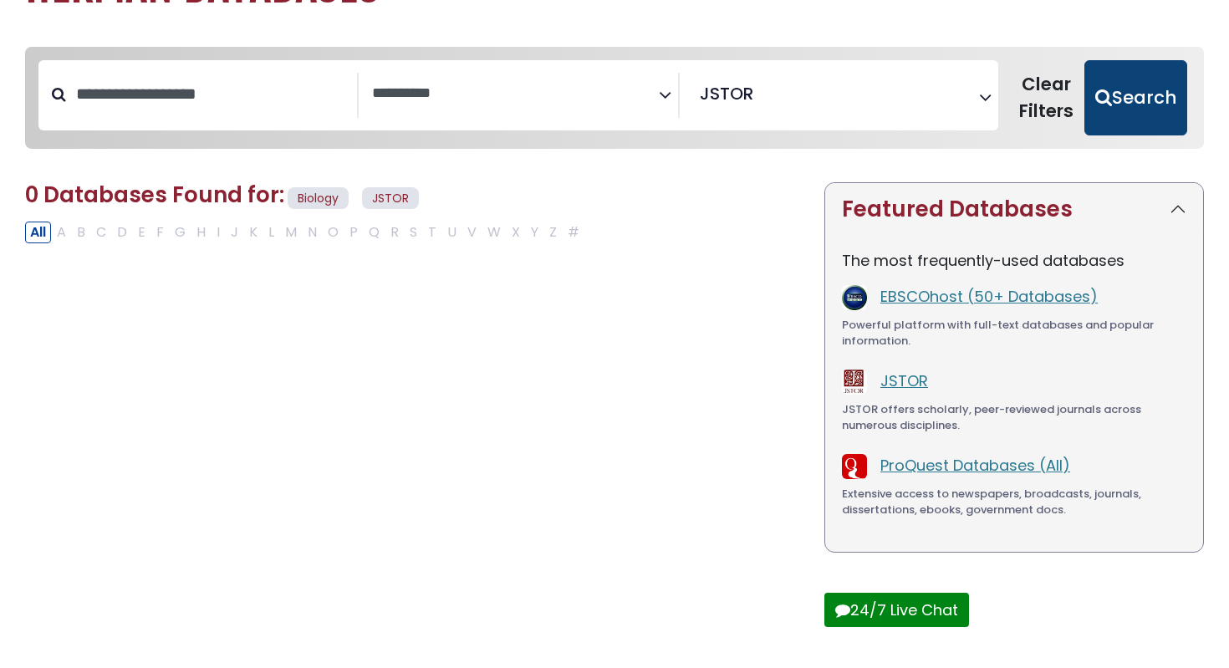
click at [1174, 104] on button "Search" at bounding box center [1136, 97] width 103 height 75
select select "Database Subject Filter"
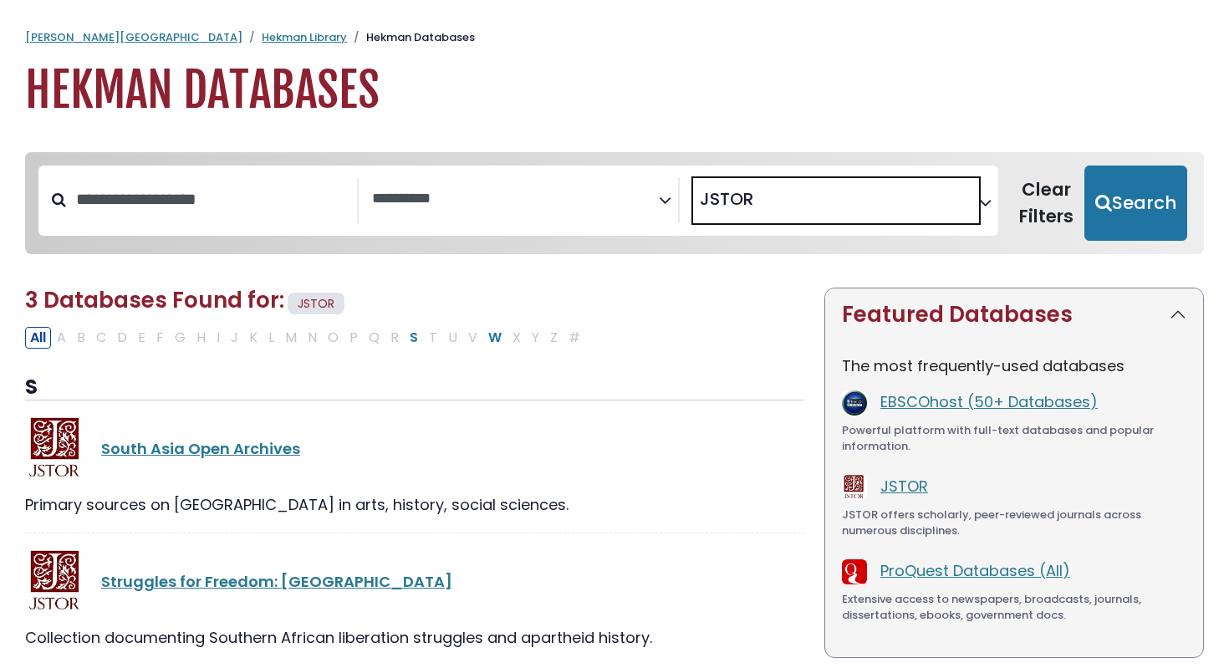
click at [738, 216] on span "× JSTOR" at bounding box center [836, 200] width 286 height 45
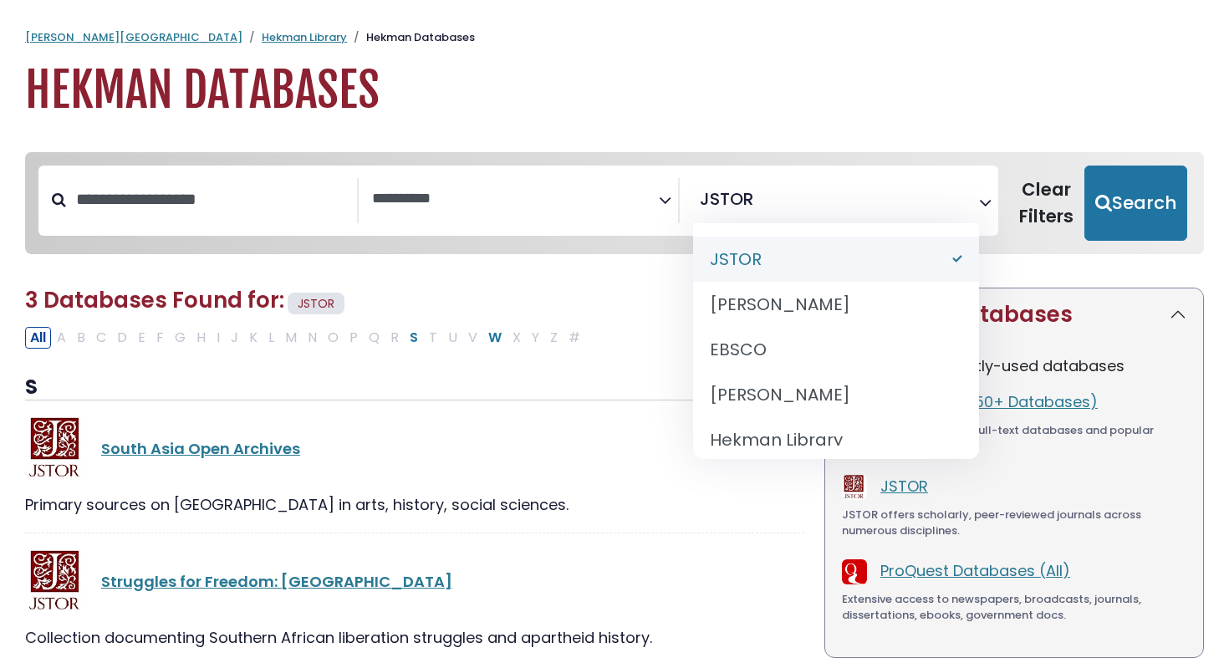
click at [773, 229] on span "JSTOR Adam Matthew EBSCO Gale Hekman Library OCLC Oxford ProQuest Readex Web of…" at bounding box center [836, 341] width 286 height 236
click at [764, 198] on textarea "Search" at bounding box center [763, 205] width 12 height 18
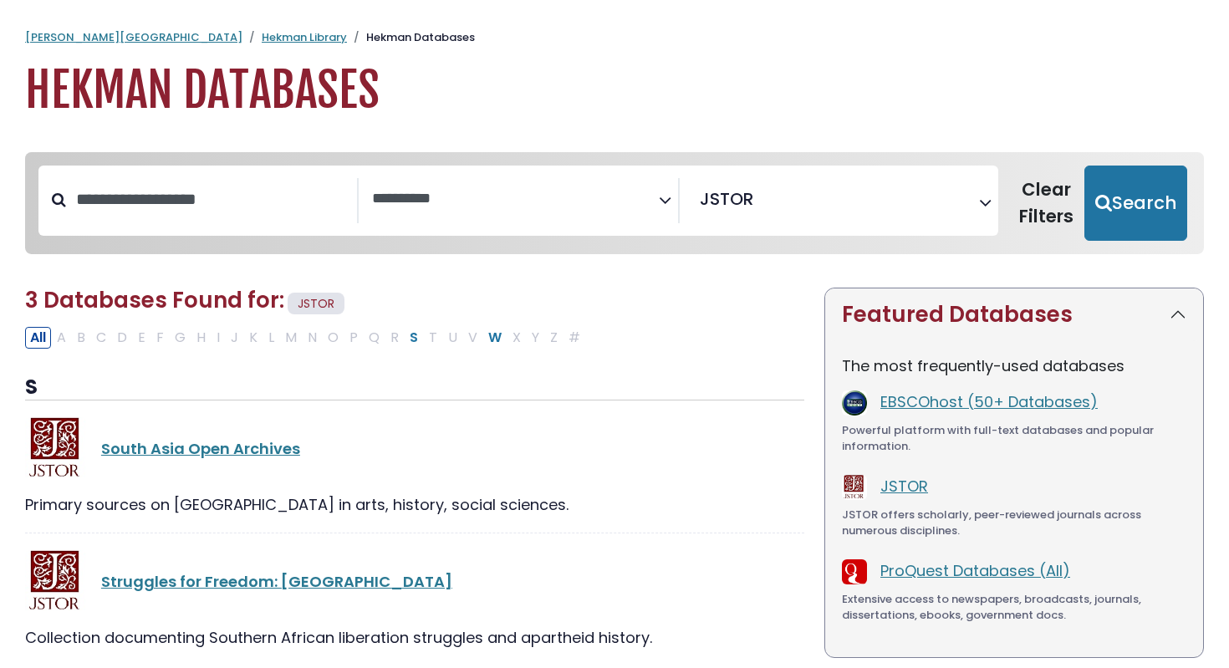
click at [198, 46] on div "Calvin University Hekman Library Hekman Databases Hekman Databases" at bounding box center [614, 73] width 1229 height 89
click at [262, 43] on link "Hekman Library" at bounding box center [304, 37] width 85 height 16
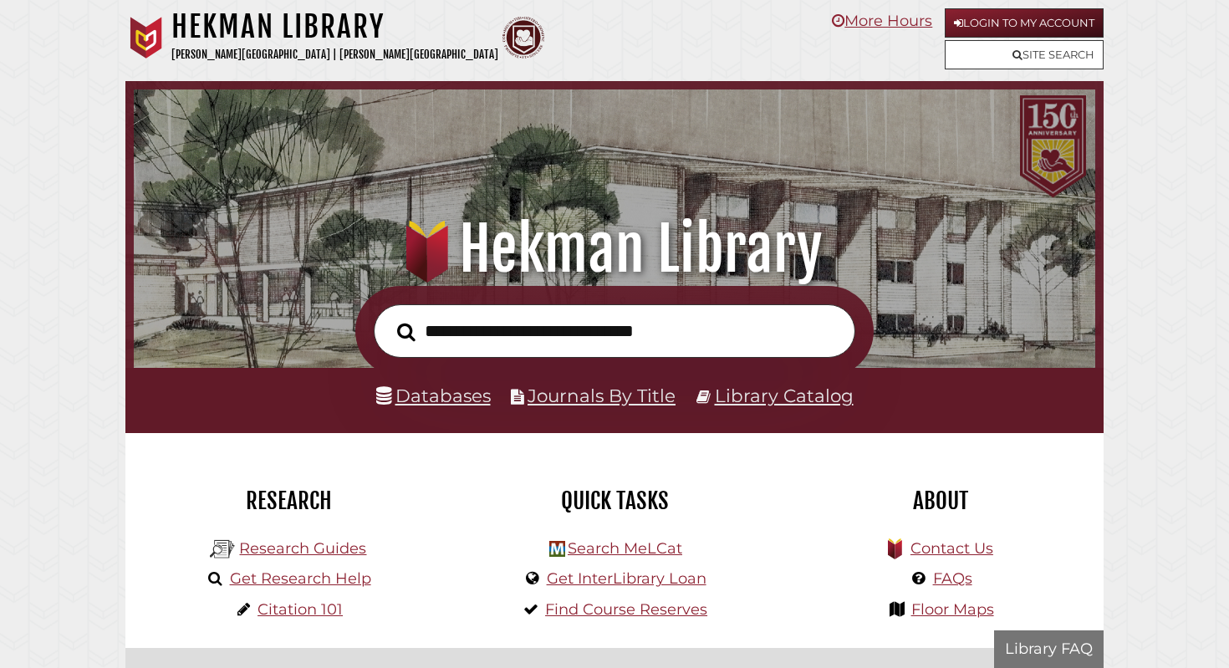
scroll to position [318, 953]
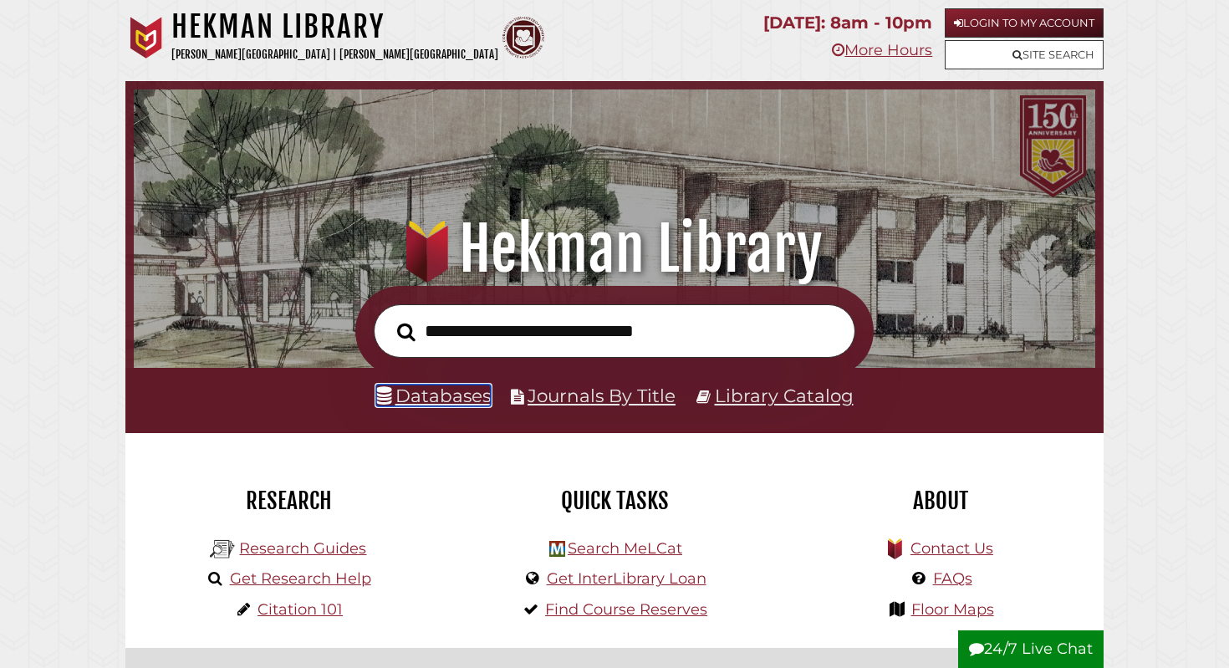
click at [433, 392] on link "Databases" at bounding box center [433, 396] width 115 height 22
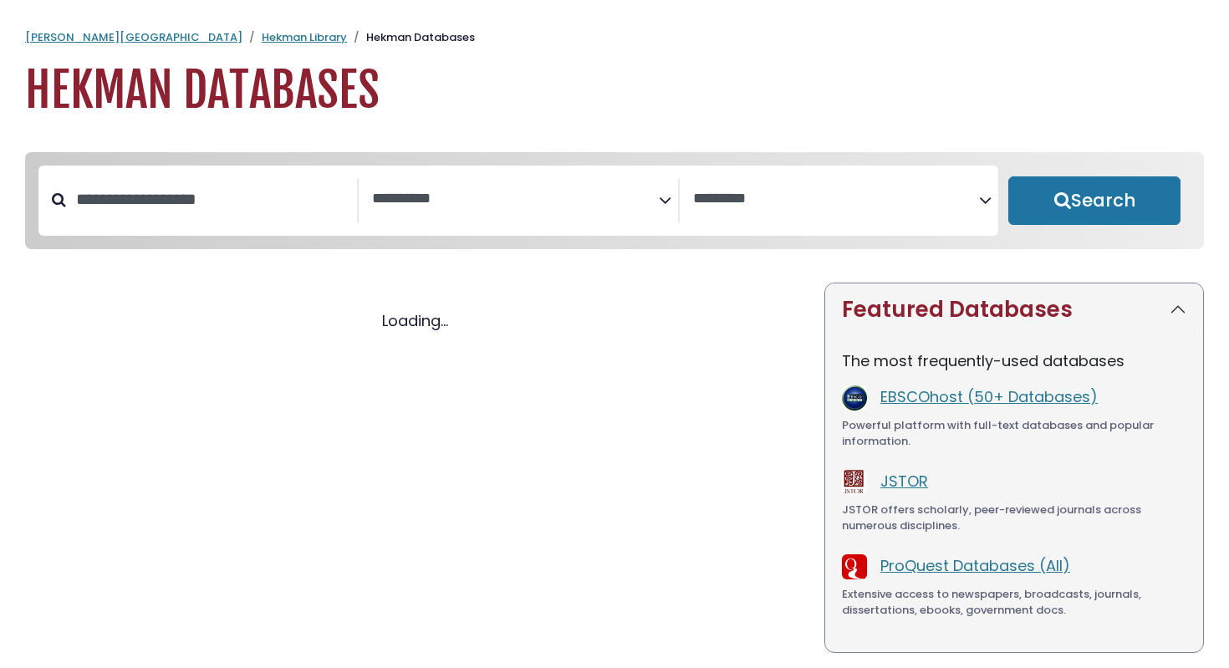
select select "Database Subject Filter"
select select "Database Vendors Filter"
select select "Database Subject Filter"
select select "Database Vendors Filter"
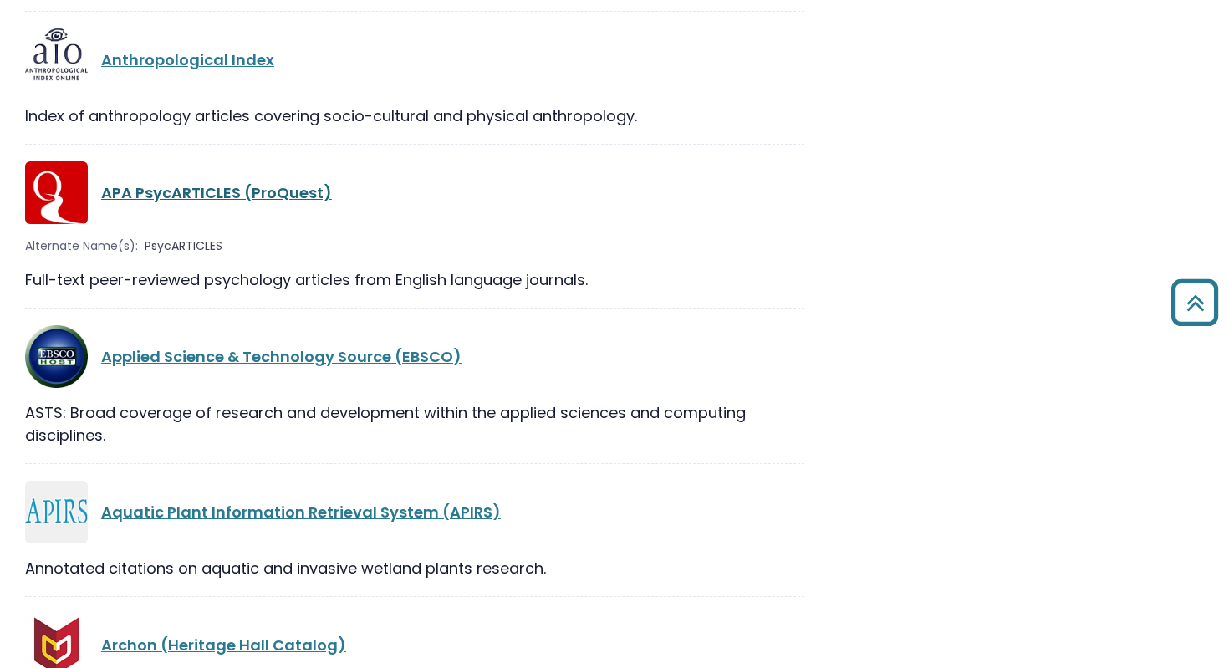
scroll to position [2808, 0]
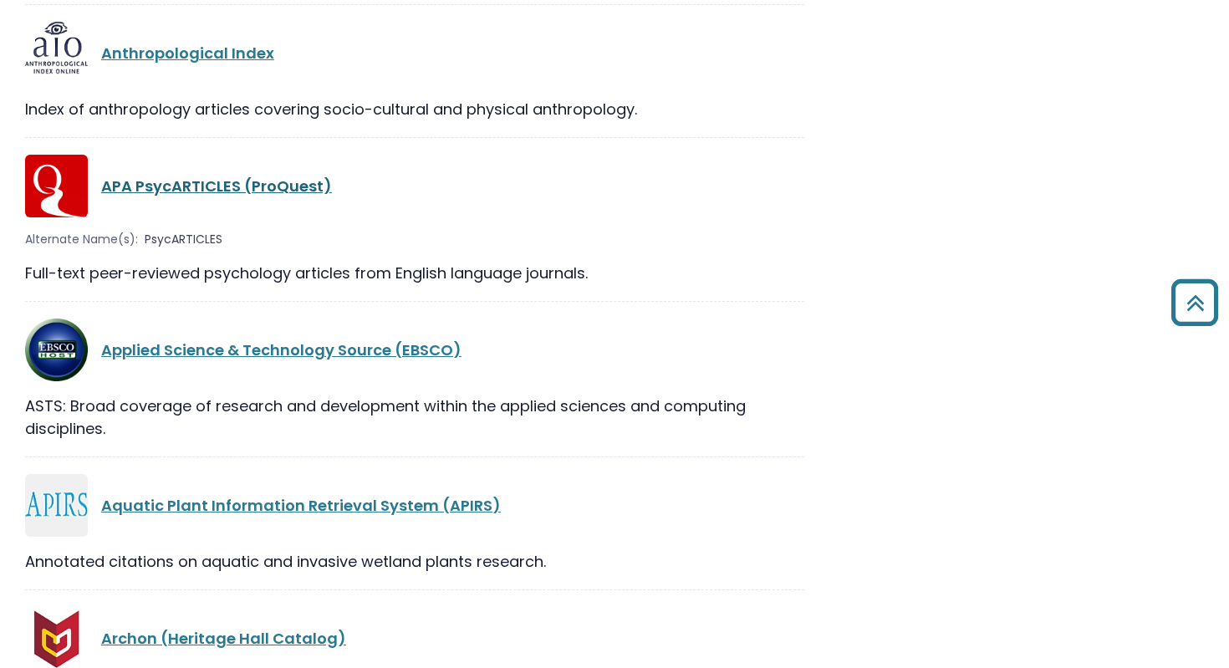
click at [292, 195] on link "APA PsycARTICLES (ProQuest)" at bounding box center [216, 186] width 231 height 21
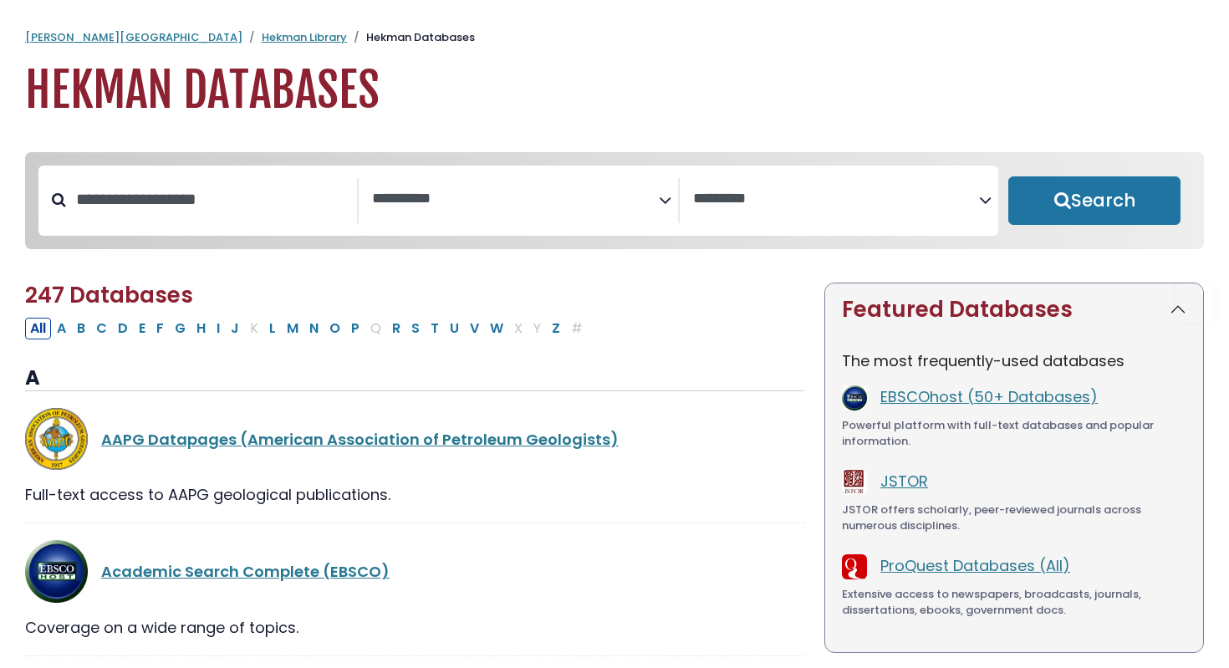
select select "Database Subject Filter"
select select "Database Vendors Filter"
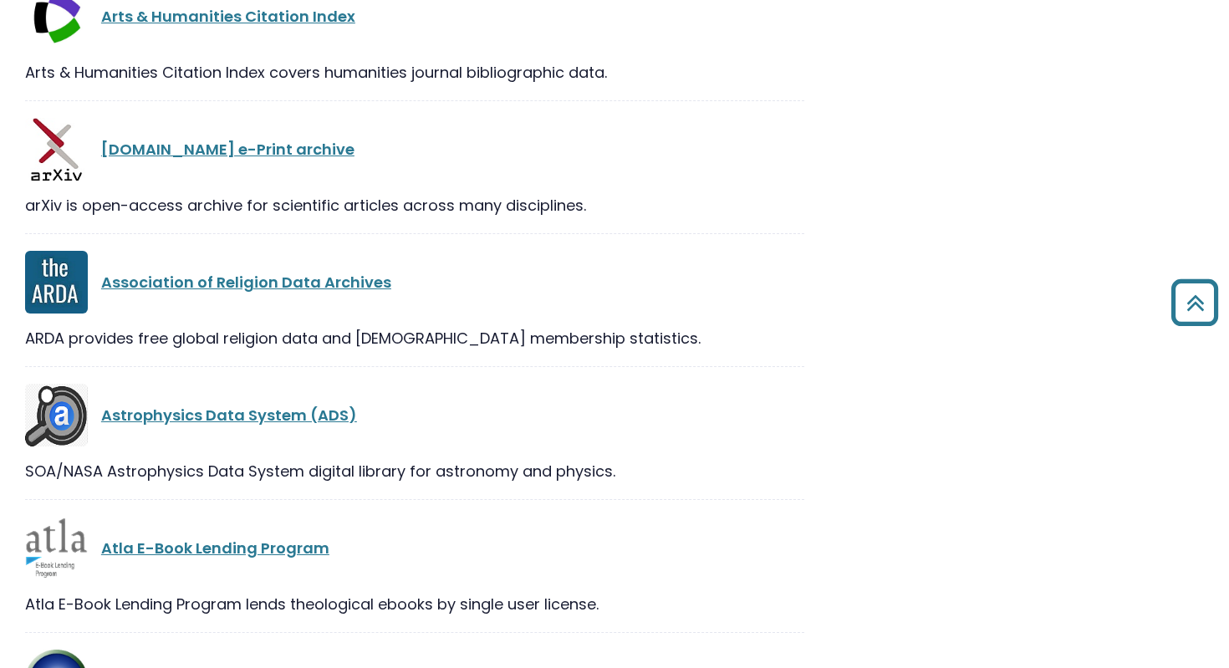
scroll to position [4088, 0]
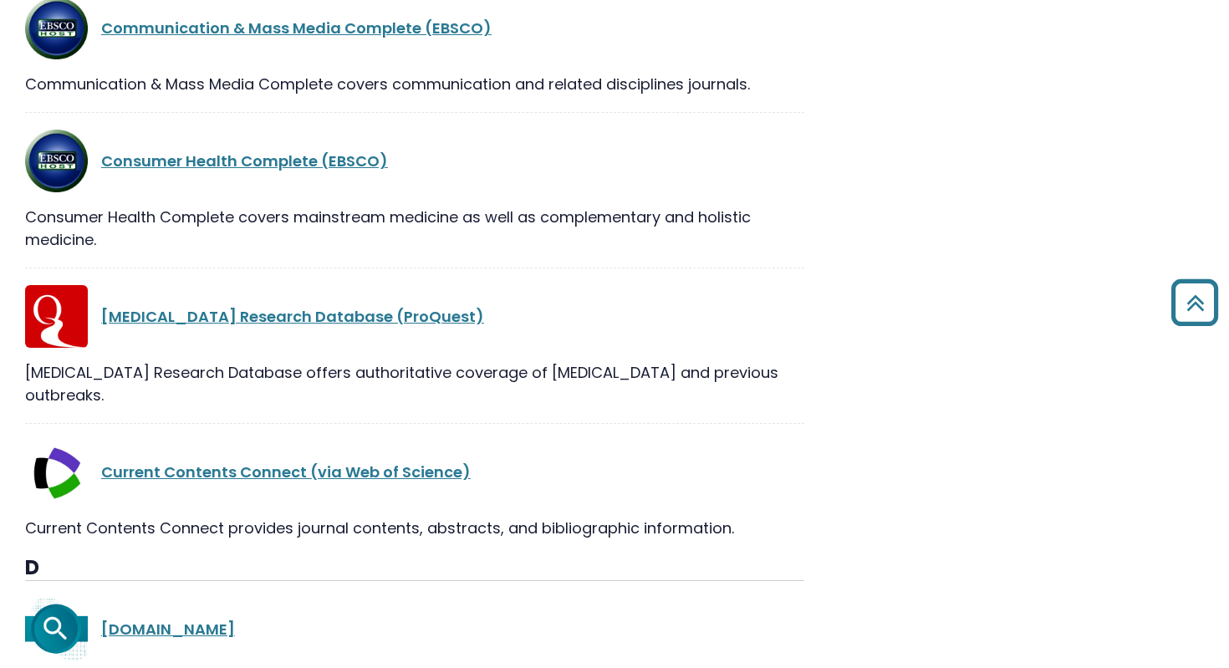
scroll to position [8830, 0]
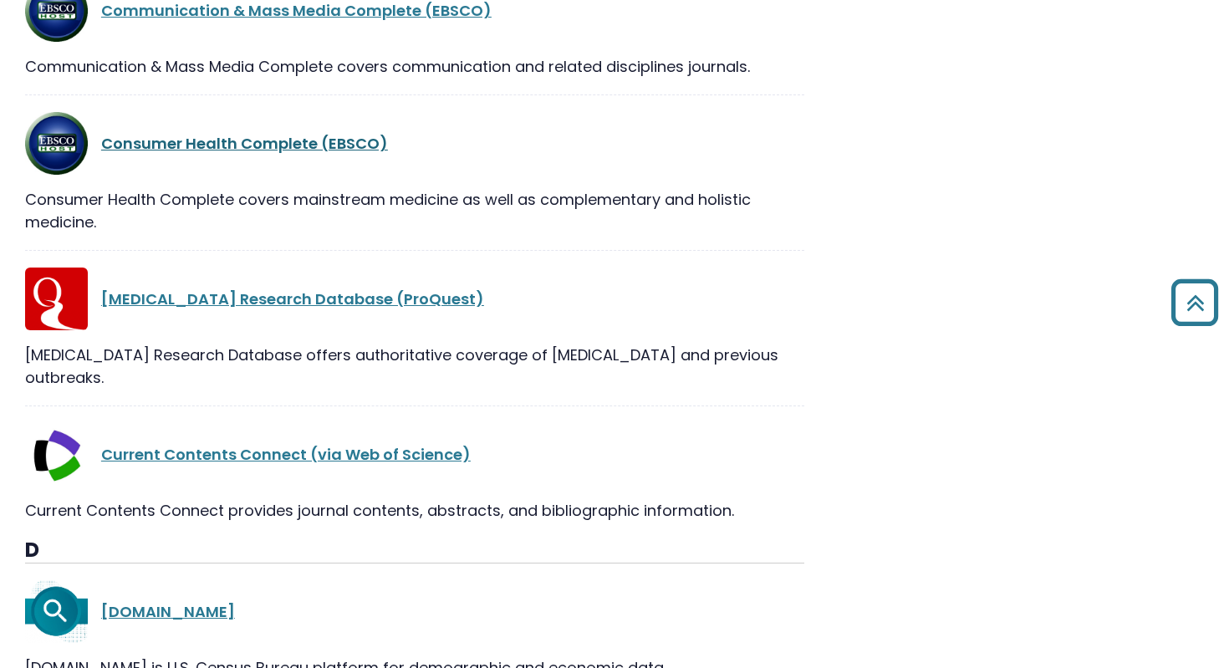
click at [334, 133] on link "Consumer Health Complete (EBSCO)" at bounding box center [244, 143] width 287 height 21
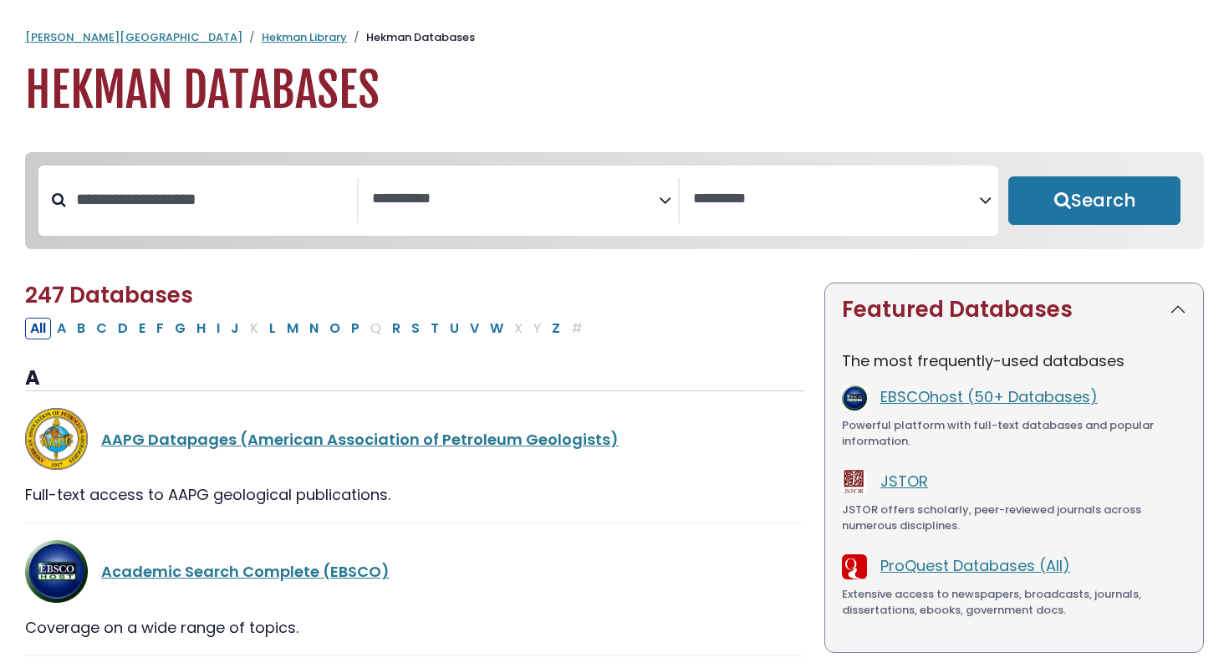
select select "Database Subject Filter"
select select "Database Vendors Filter"
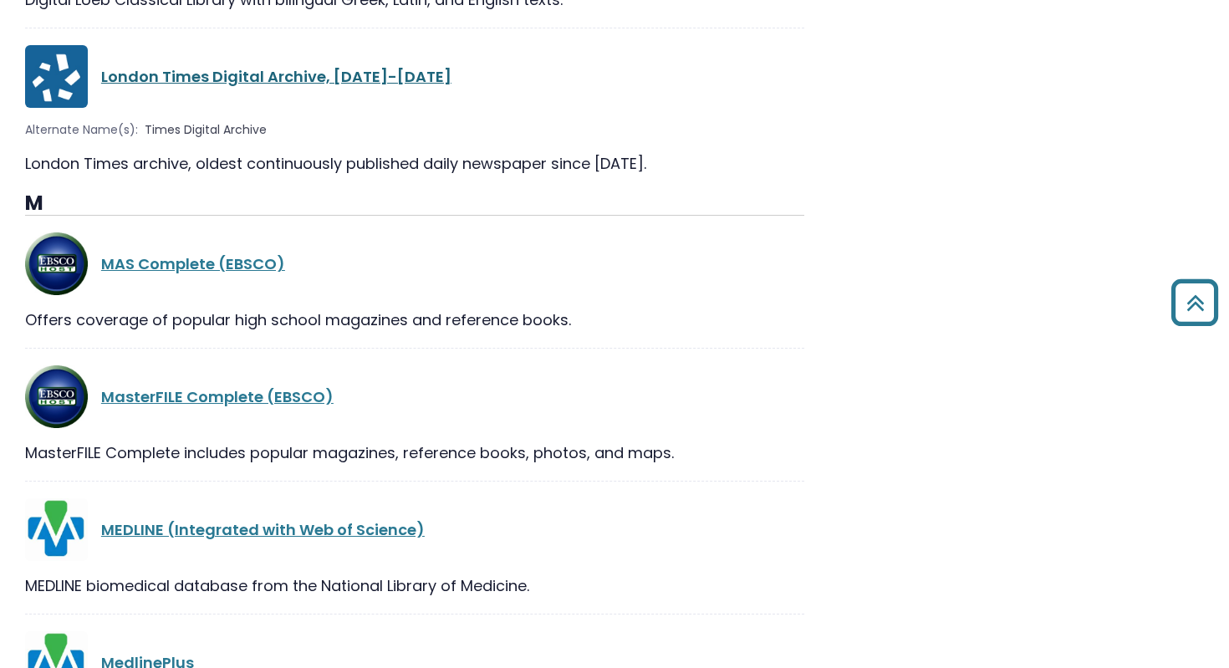
scroll to position [21329, 0]
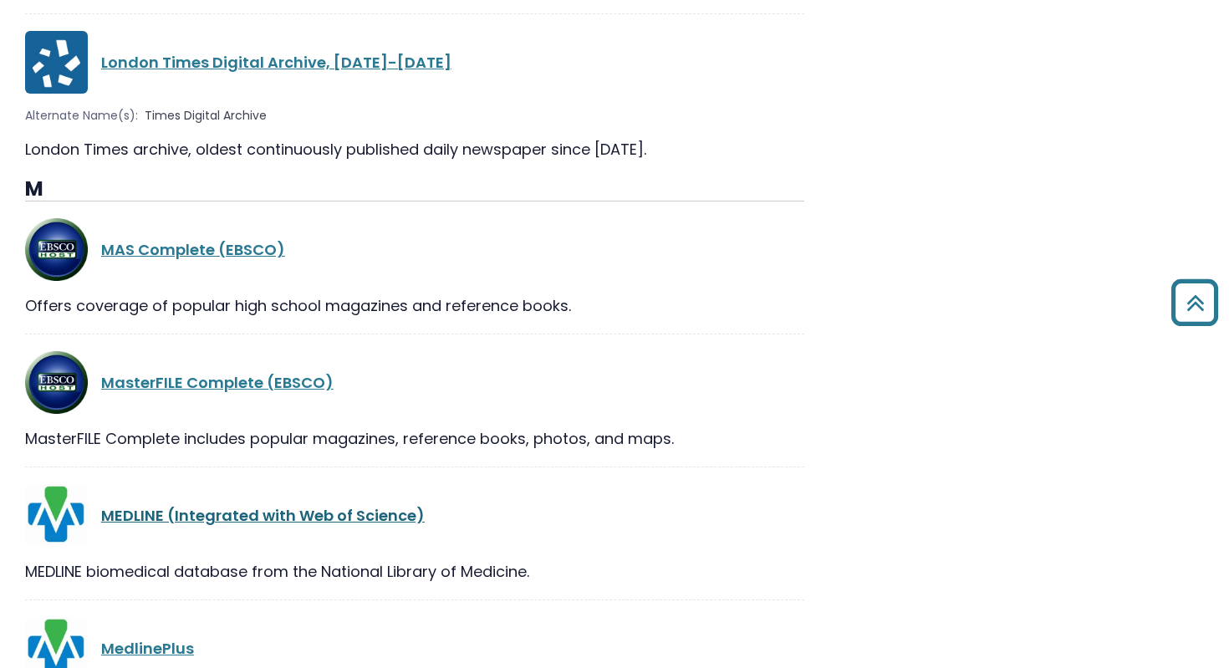
click at [283, 505] on link "MEDLINE (Integrated with Web of Science)" at bounding box center [263, 515] width 324 height 21
